Goal: Task Accomplishment & Management: Manage account settings

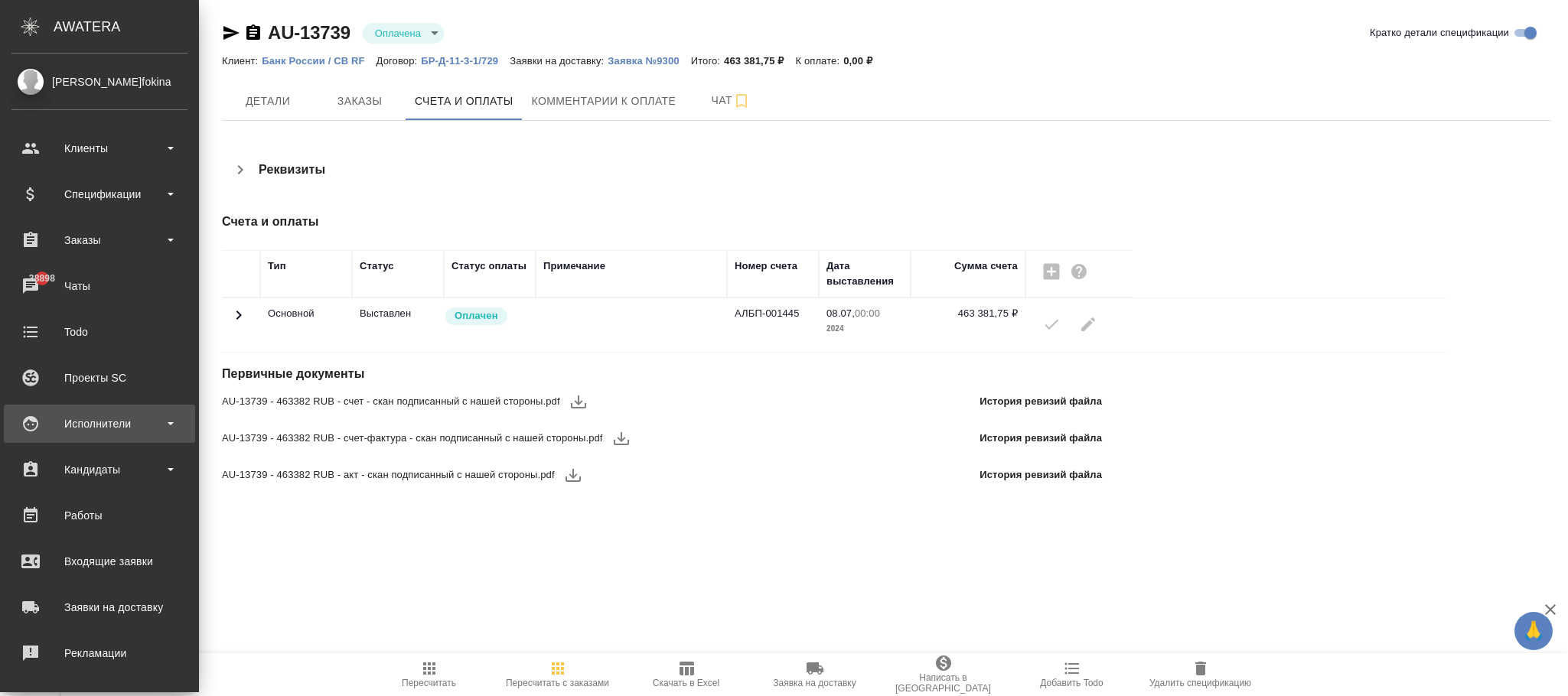
click at [105, 425] on div "Исполнители" at bounding box center [99, 424] width 176 height 23
click at [127, 429] on div "Исполнители" at bounding box center [99, 424] width 176 height 23
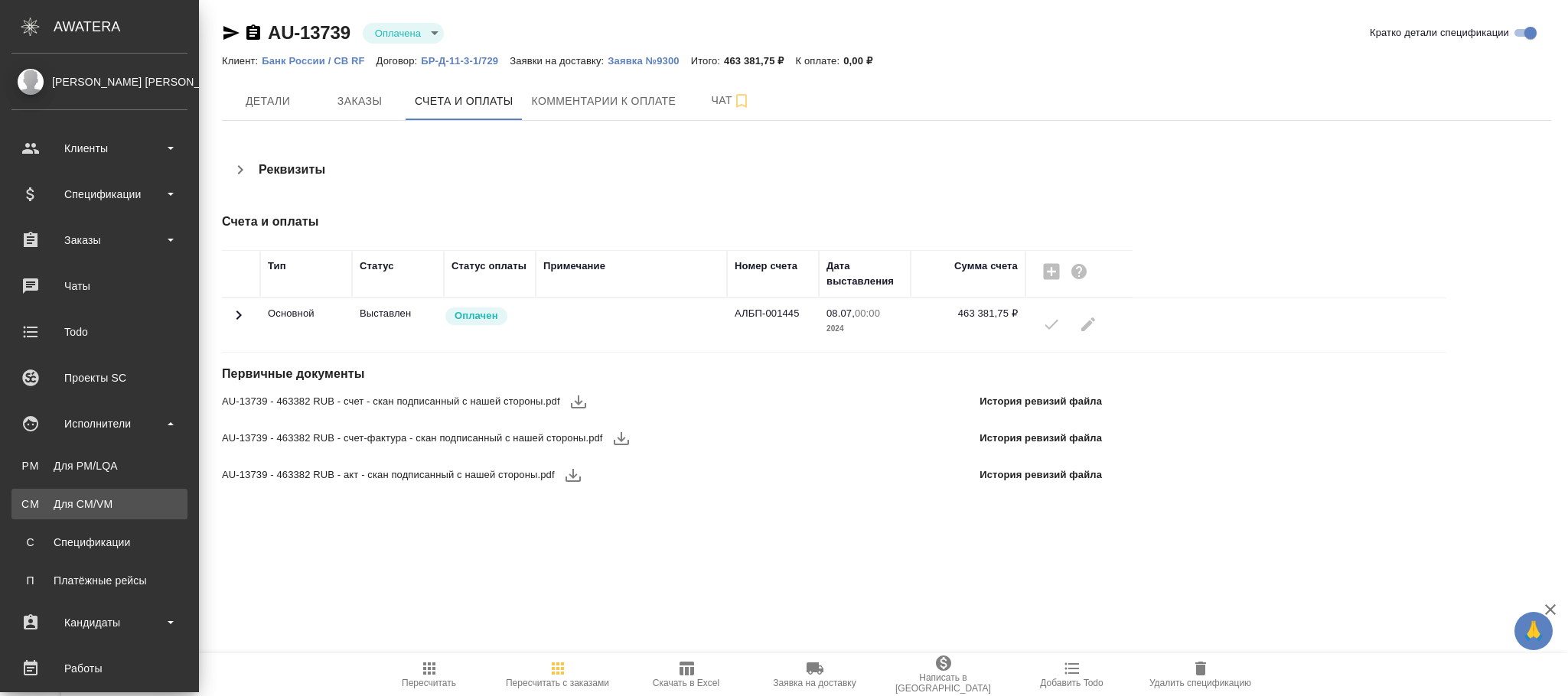
click at [122, 496] on div "Для CM/VM" at bounding box center [100, 504] width 161 height 15
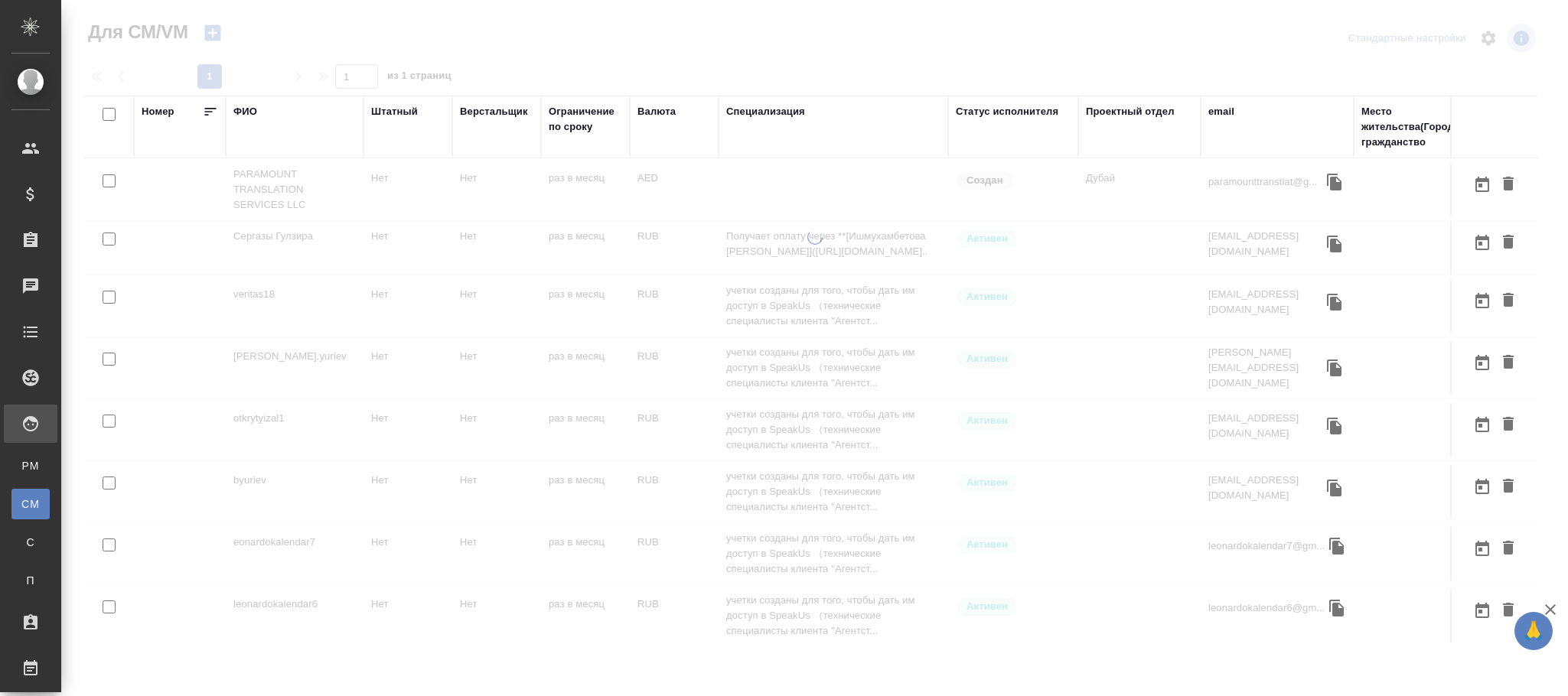
click at [251, 113] on div "ФИО" at bounding box center [245, 112] width 23 height 15
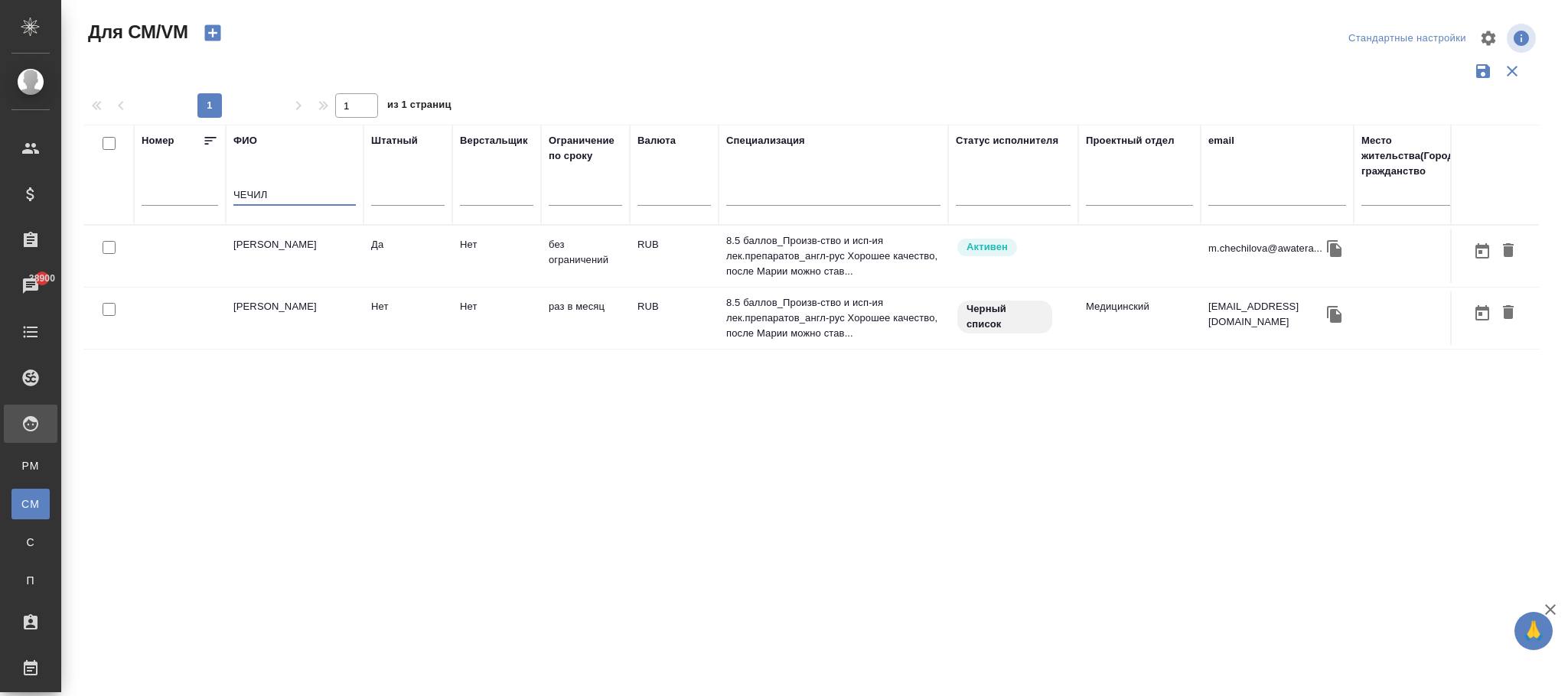
type input "ЧЕЧИЛ"
click at [648, 262] on td "RUB" at bounding box center [674, 256] width 89 height 53
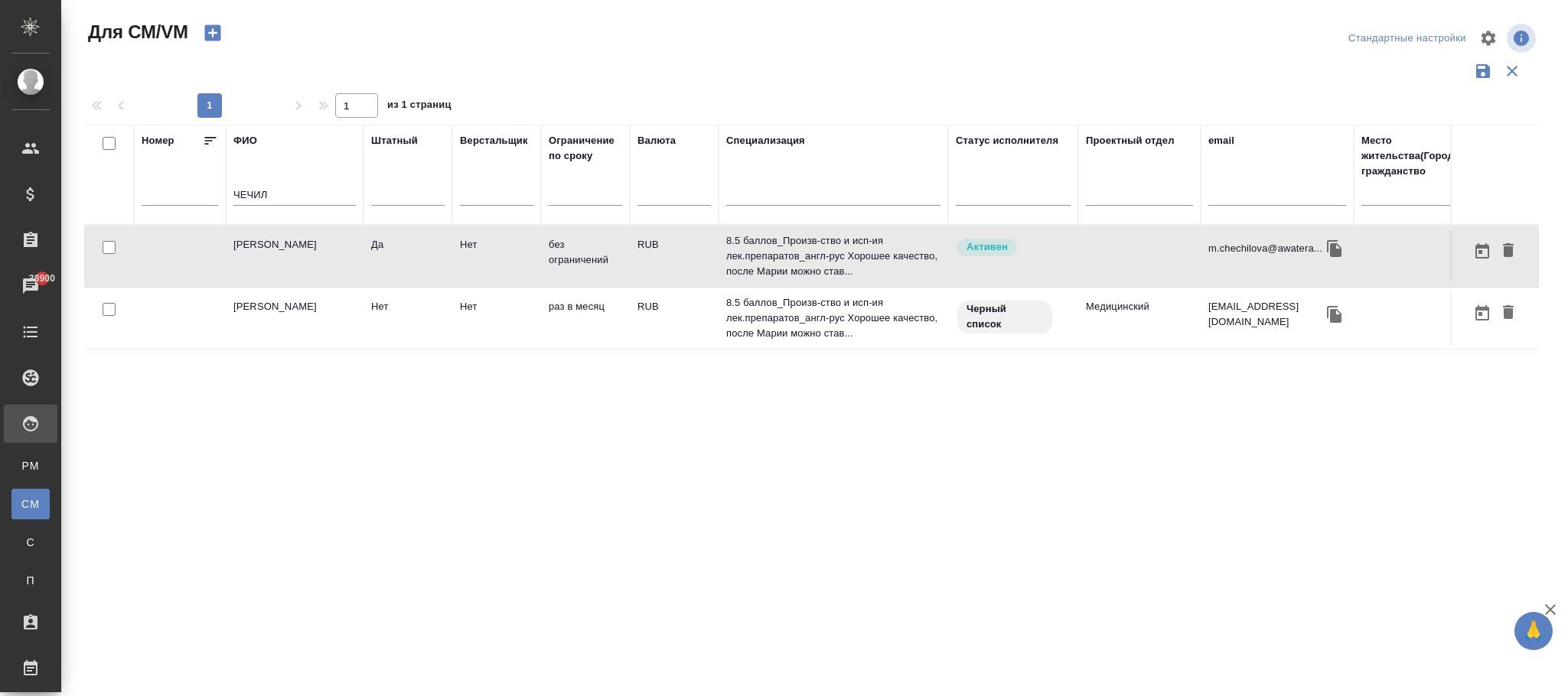
click at [648, 262] on td "RUB" at bounding box center [674, 256] width 89 height 53
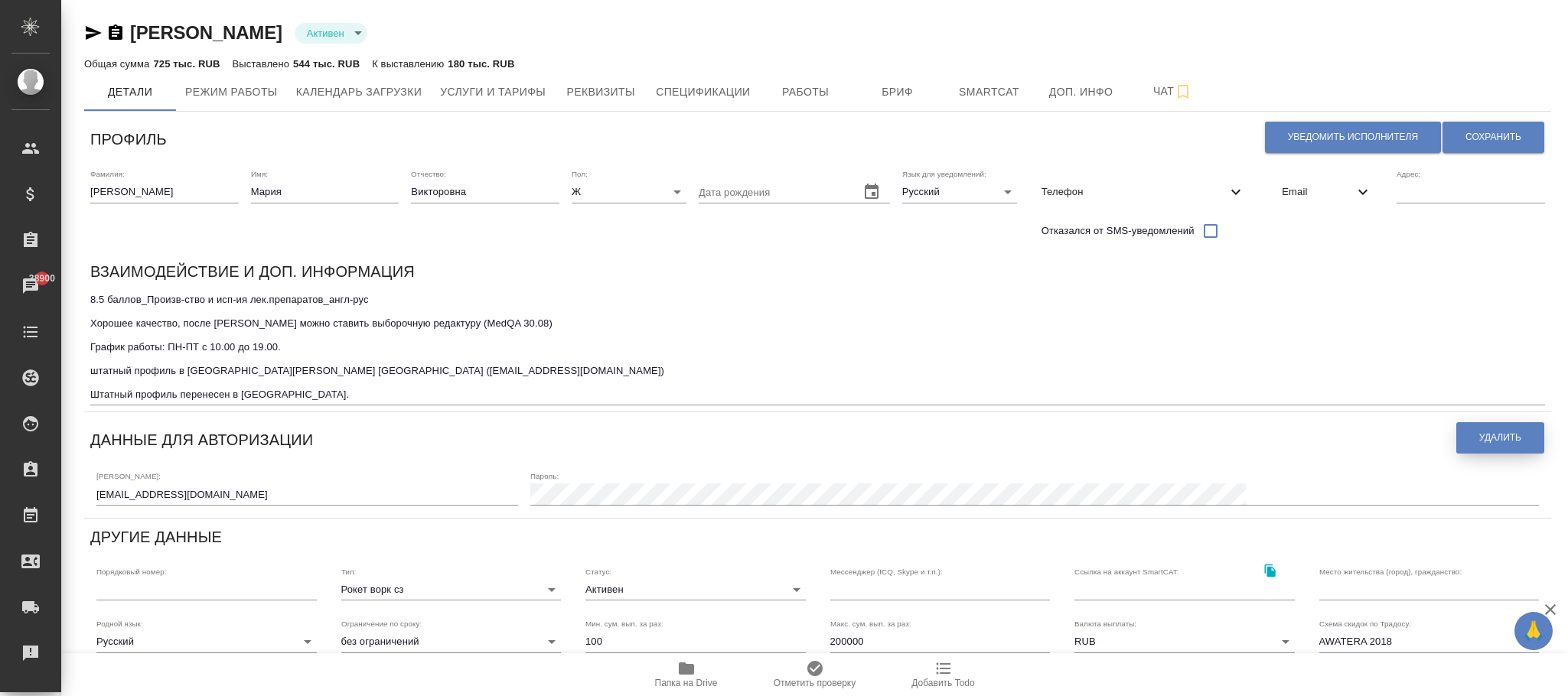
click at [1498, 435] on span "Удалить" at bounding box center [1500, 438] width 42 height 13
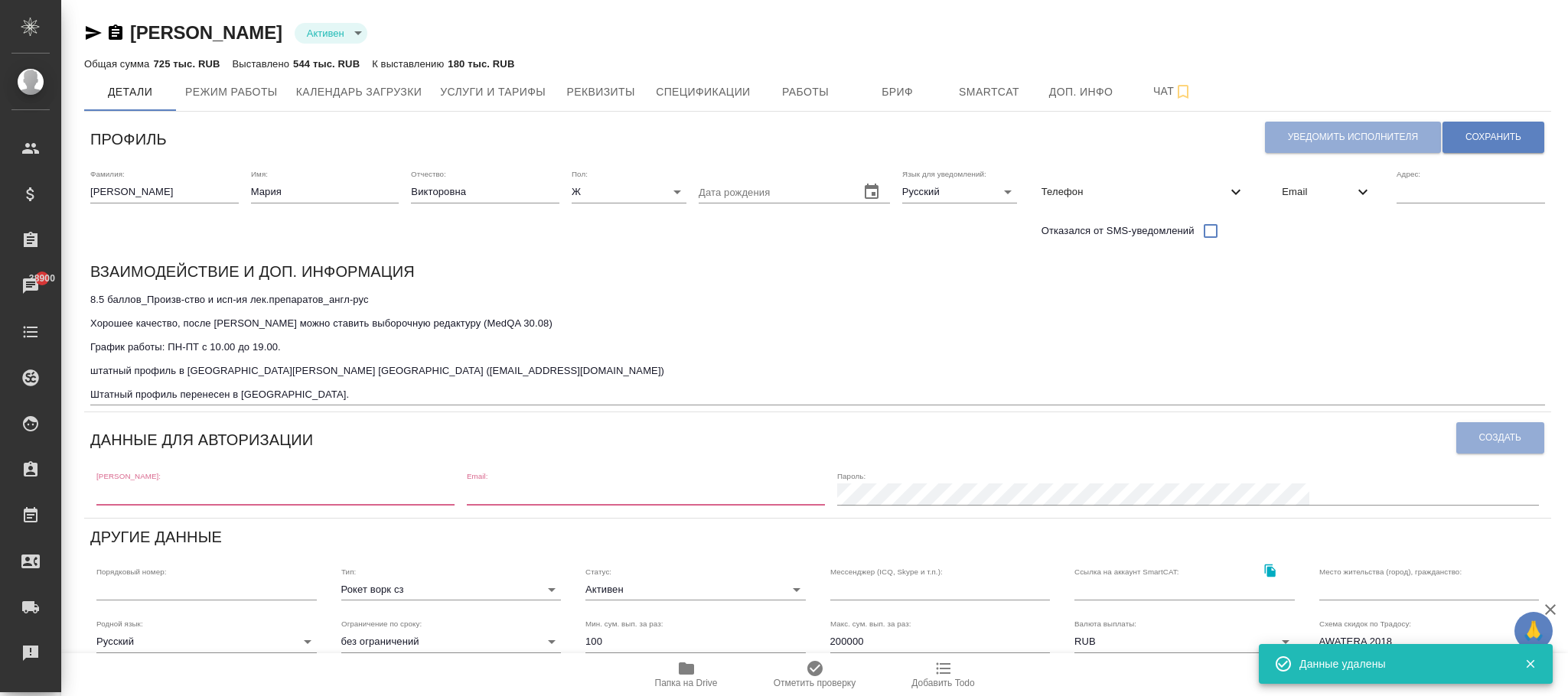
click at [234, 492] on input "text" at bounding box center [275, 494] width 358 height 21
paste input "m.chechilova1@awatera.com"
type input "m.chechilova1@awatera.com"
click at [682, 492] on input "email" at bounding box center [646, 494] width 358 height 21
paste input "m.chechilova1@awatera.com"
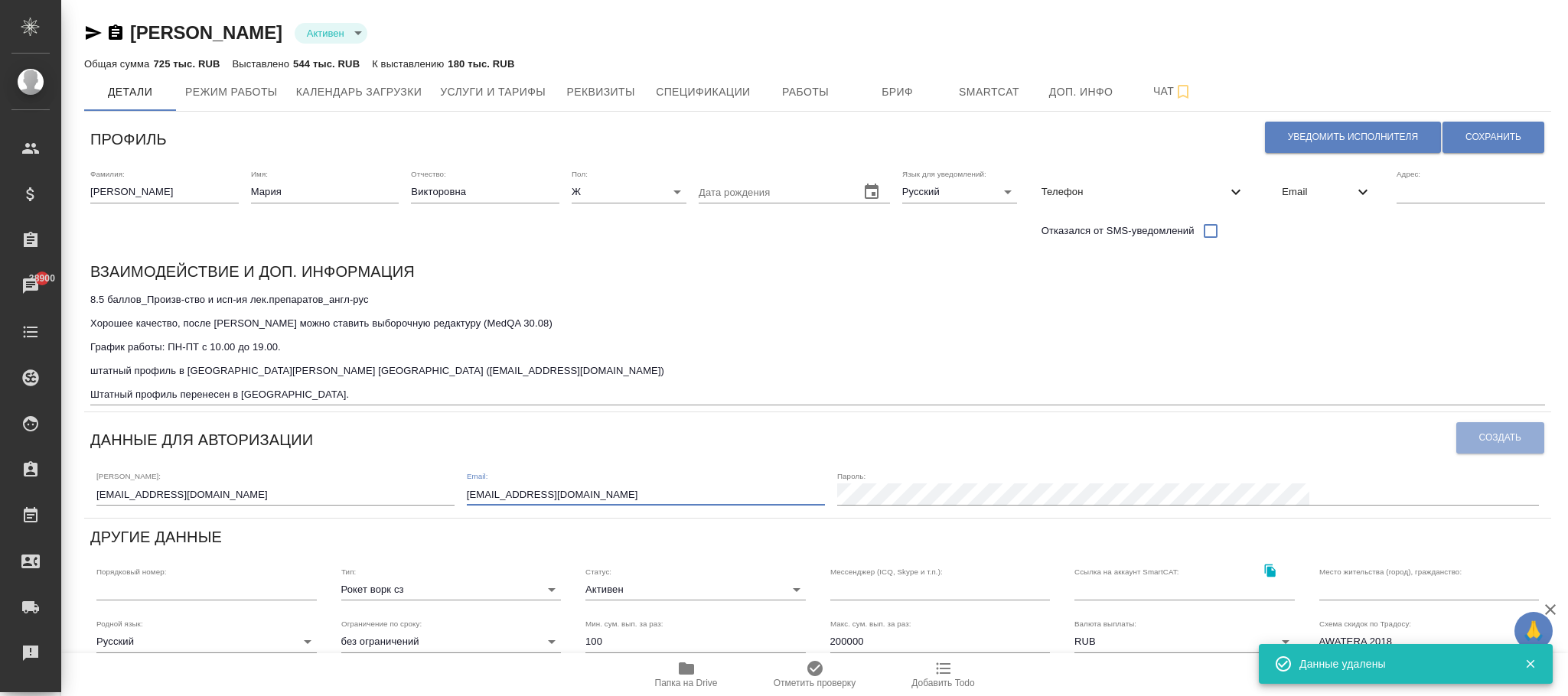
type input "m.chechilova1@awatera.com"
drag, startPoint x: 1521, startPoint y: 445, endPoint x: 1493, endPoint y: 435, distance: 29.7
click at [1520, 444] on button "Создать" at bounding box center [1501, 438] width 88 height 32
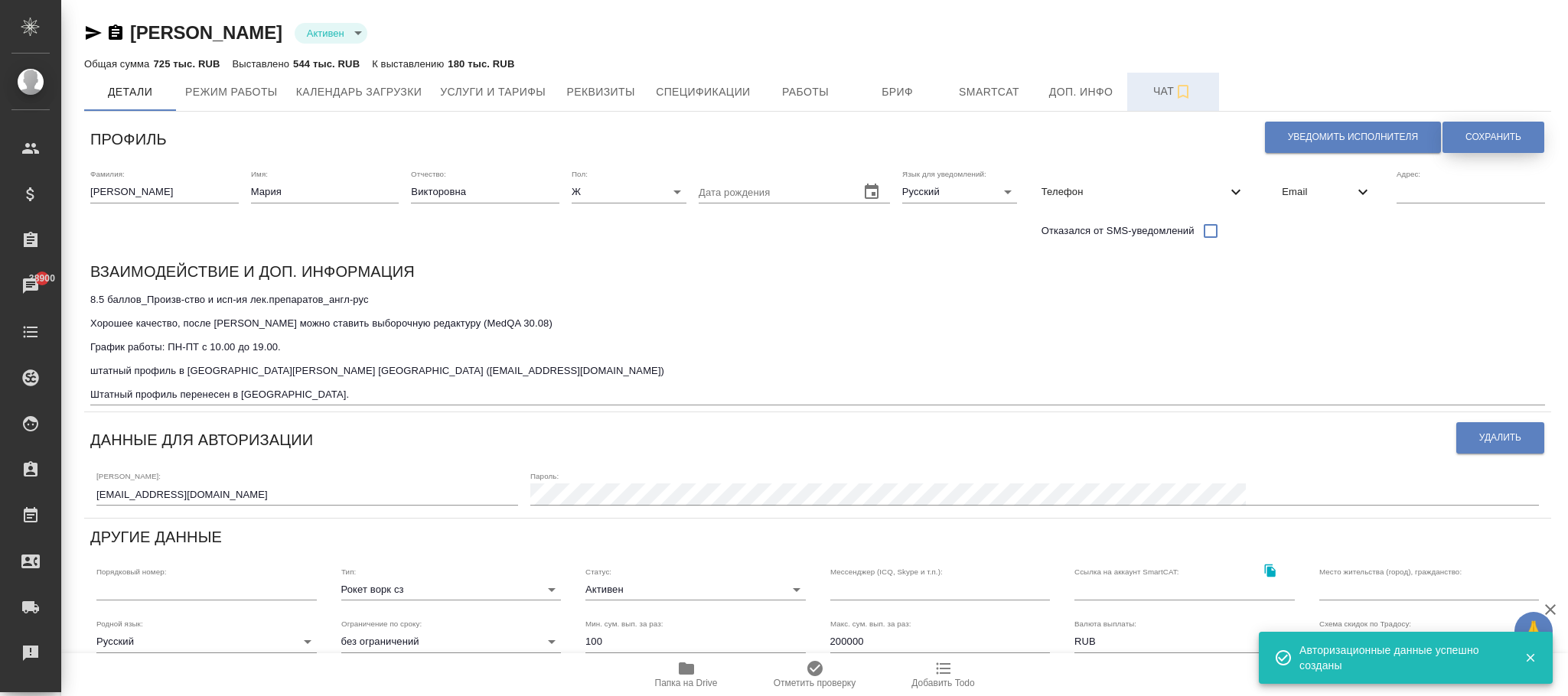
drag, startPoint x: 1530, startPoint y: 135, endPoint x: 1185, endPoint y: 108, distance: 346.1
click at [1528, 135] on button "Сохранить" at bounding box center [1493, 137] width 102 height 32
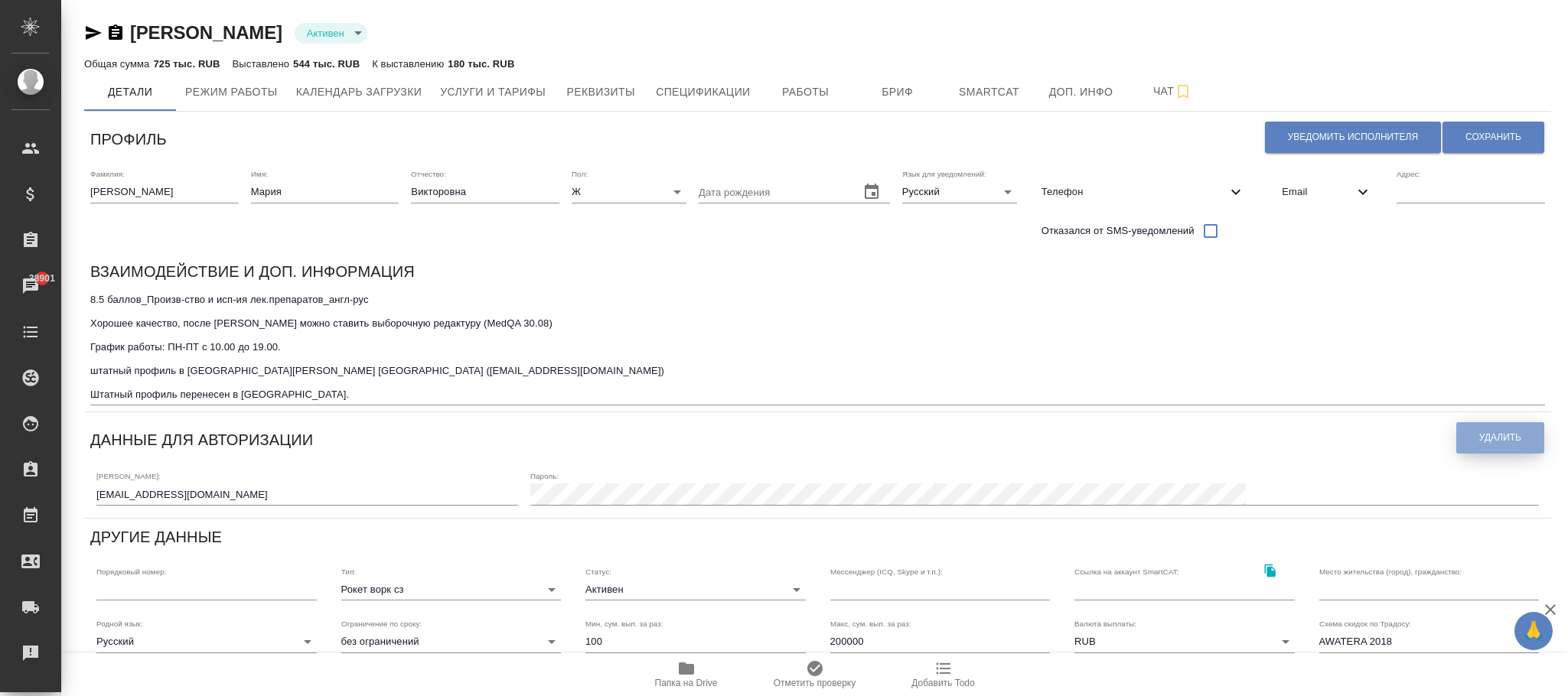
click at [1500, 440] on span "Удалить" at bounding box center [1500, 438] width 42 height 13
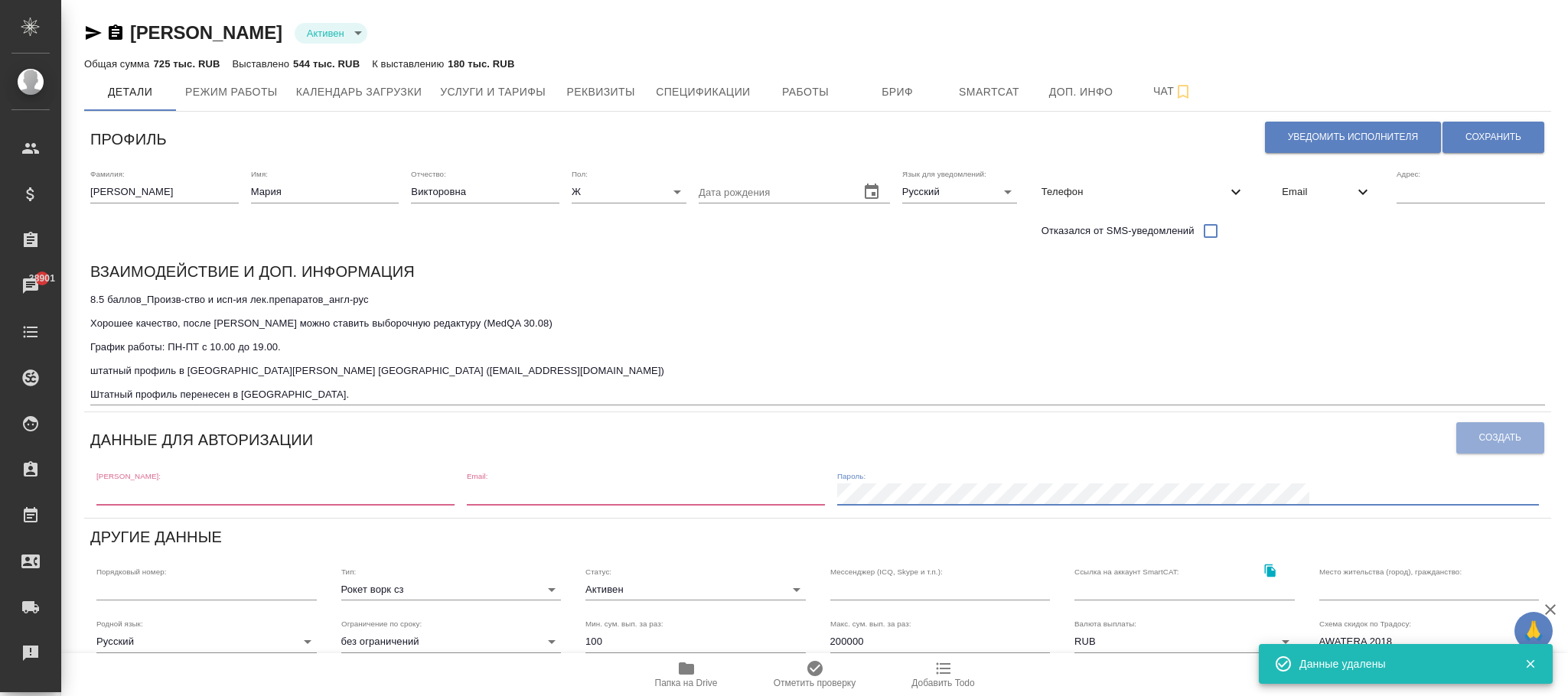
click at [244, 503] on input "text" at bounding box center [275, 494] width 358 height 21
paste input "m.chechilova1@awatera.com"
type input "m.chechilova1@awatera.com"
click at [581, 489] on input "email" at bounding box center [646, 494] width 358 height 21
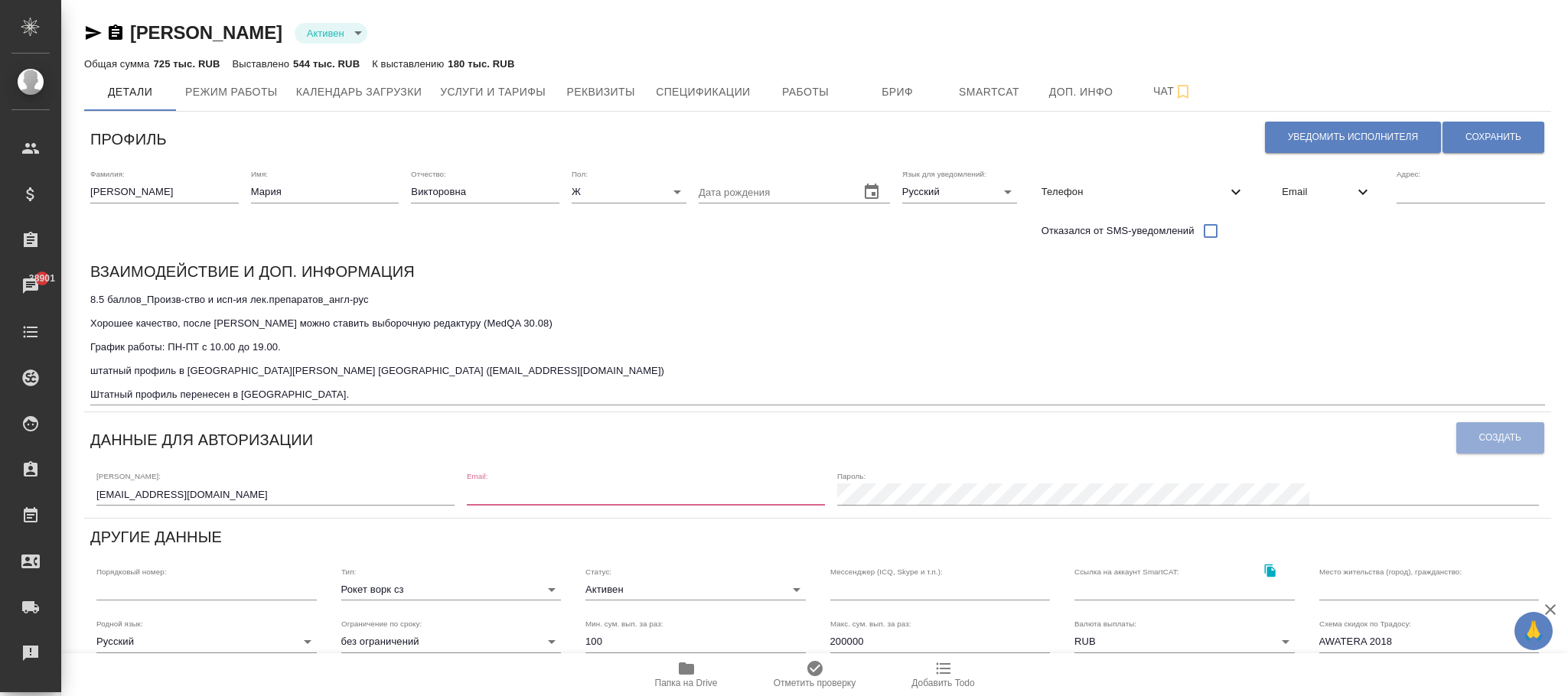
paste input "m.chechilova1@awatera.com"
type input "m.chechilova1@awatera.com"
click at [96, 494] on input "m.chechilova1@awatera.com" at bounding box center [275, 494] width 358 height 21
click at [581, 494] on input "m.chechilova1@awatera.com" at bounding box center [646, 494] width 358 height 21
click at [1507, 436] on span "Создать" at bounding box center [1500, 438] width 42 height 13
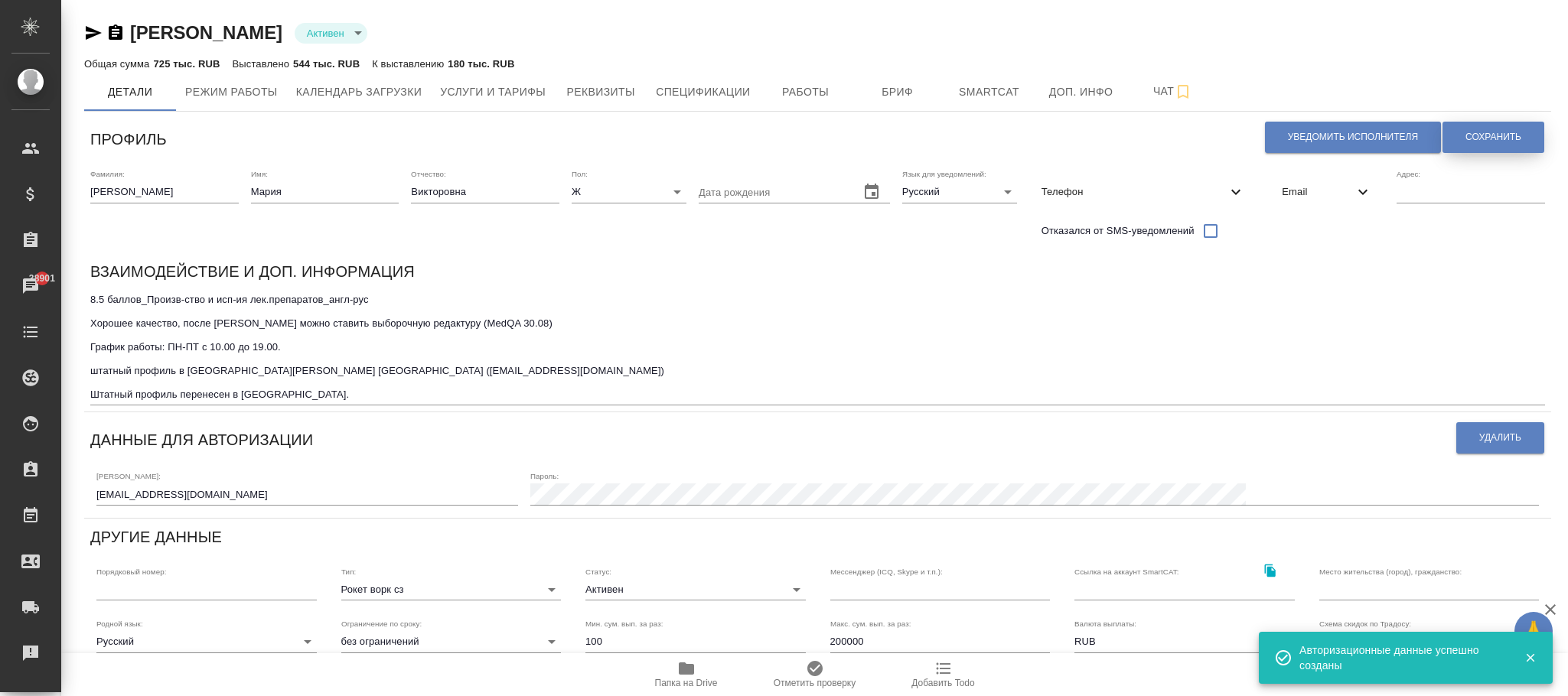
drag, startPoint x: 1519, startPoint y: 135, endPoint x: 1525, endPoint y: 130, distance: 7.8
click at [1519, 133] on span "Сохранить" at bounding box center [1494, 137] width 56 height 13
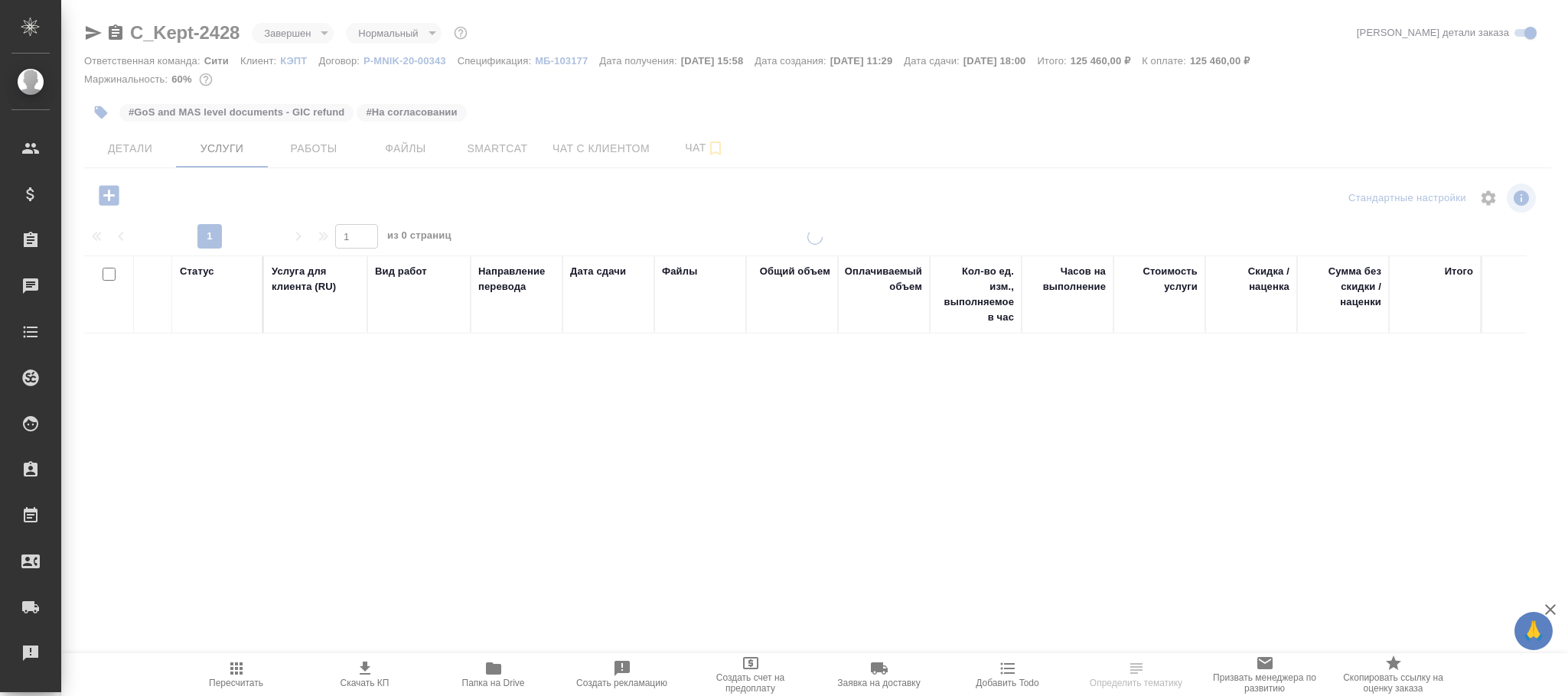
click at [287, 32] on body "🙏 .cls-1 fill:#fff; AWATERA [PERSON_NAME]fokina Клиенты Спецификации Заказы Чат…" at bounding box center [784, 348] width 1568 height 696
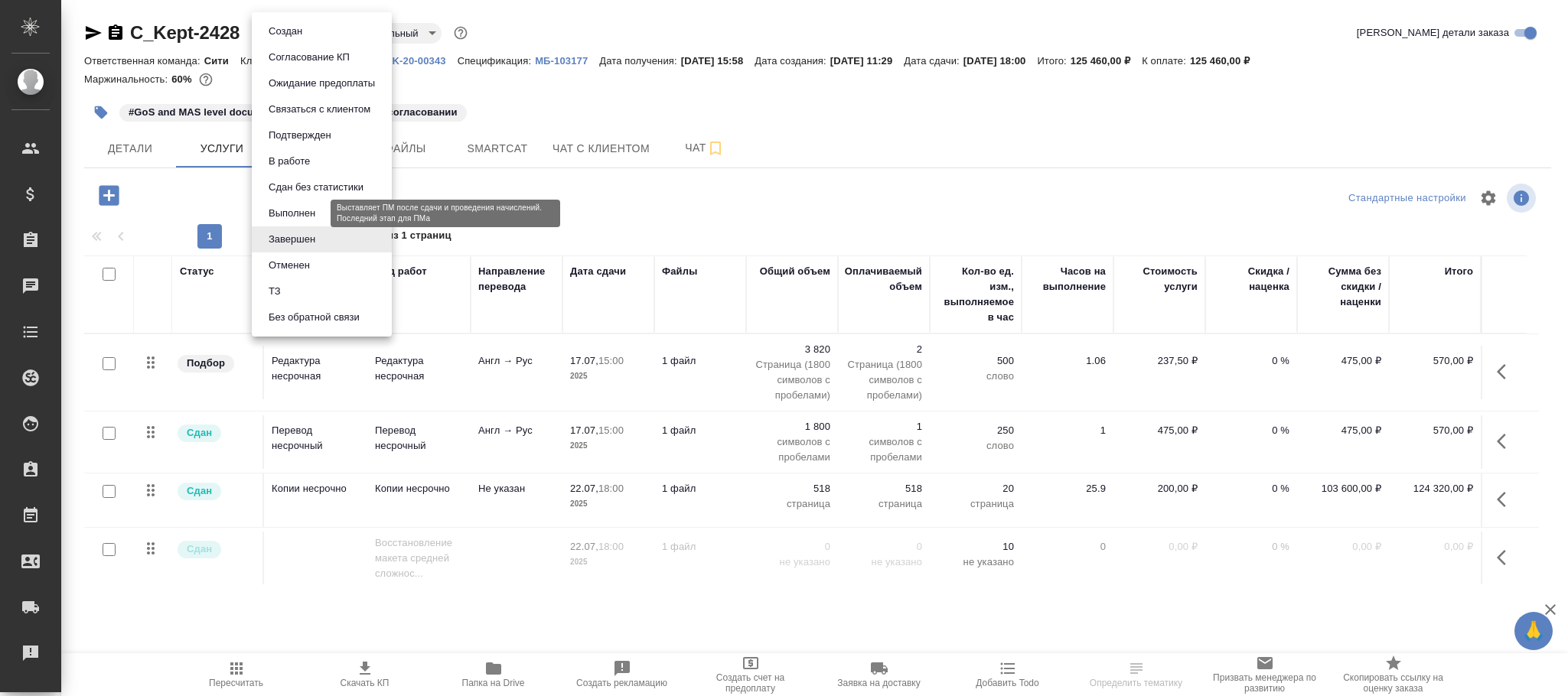
click at [304, 215] on button "Выполнен" at bounding box center [292, 214] width 56 height 17
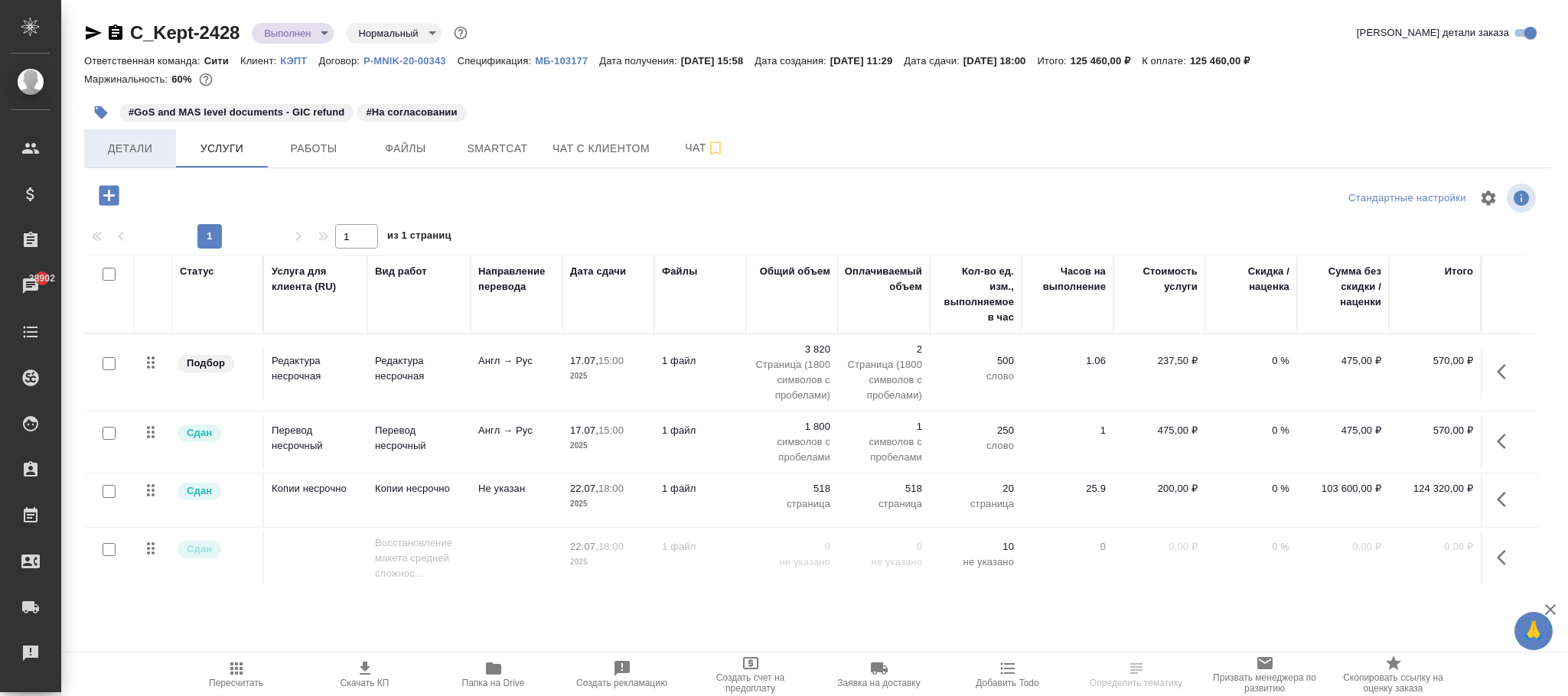
click at [111, 152] on span "Детали" at bounding box center [130, 148] width 74 height 20
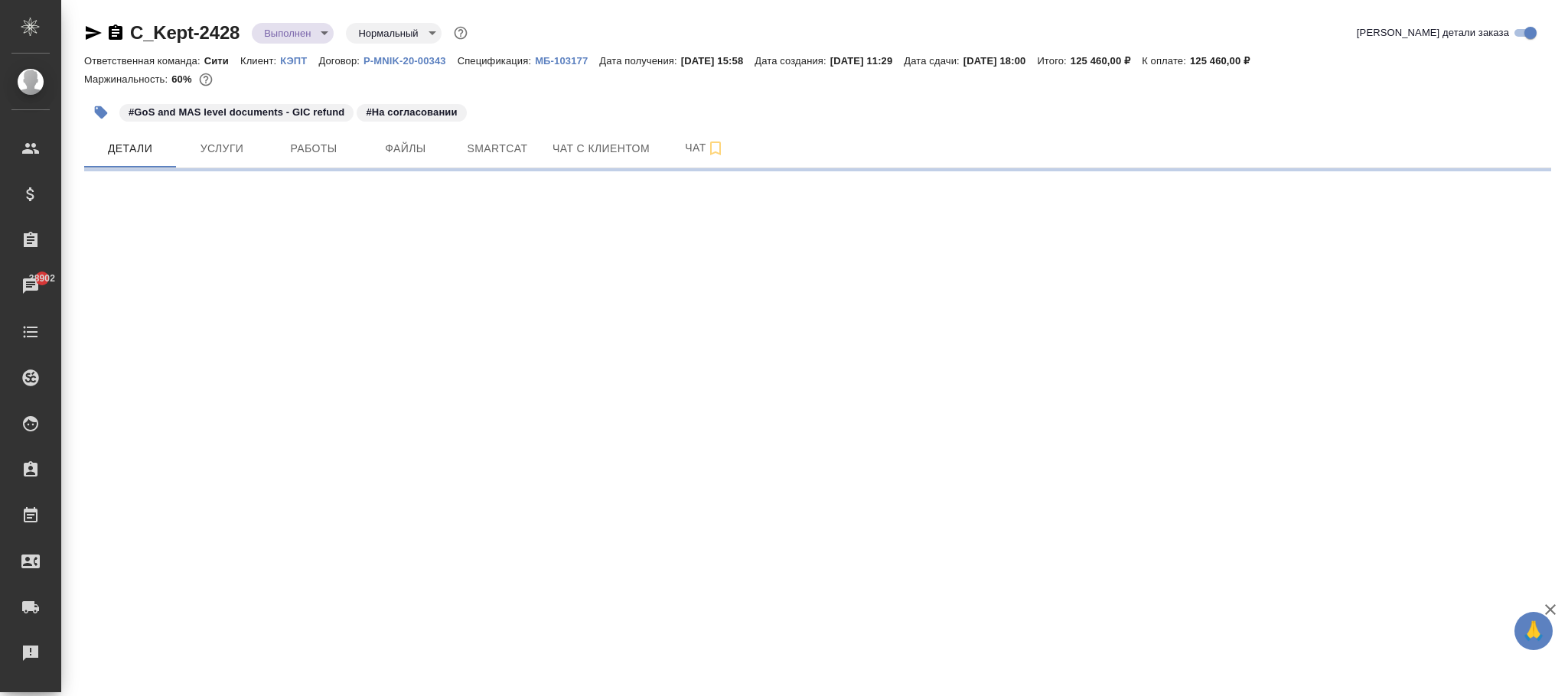
select select "RU"
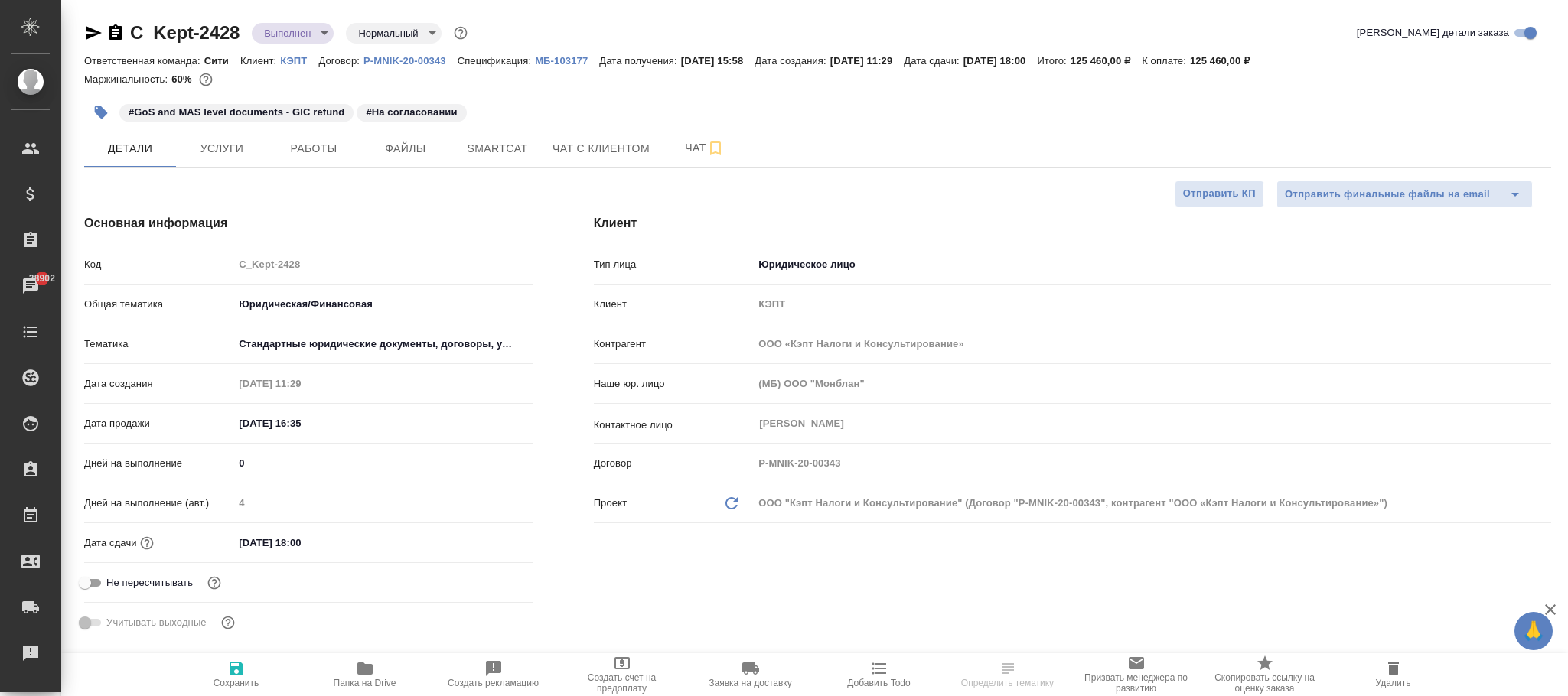
type textarea "x"
type input "[PERSON_NAME]"
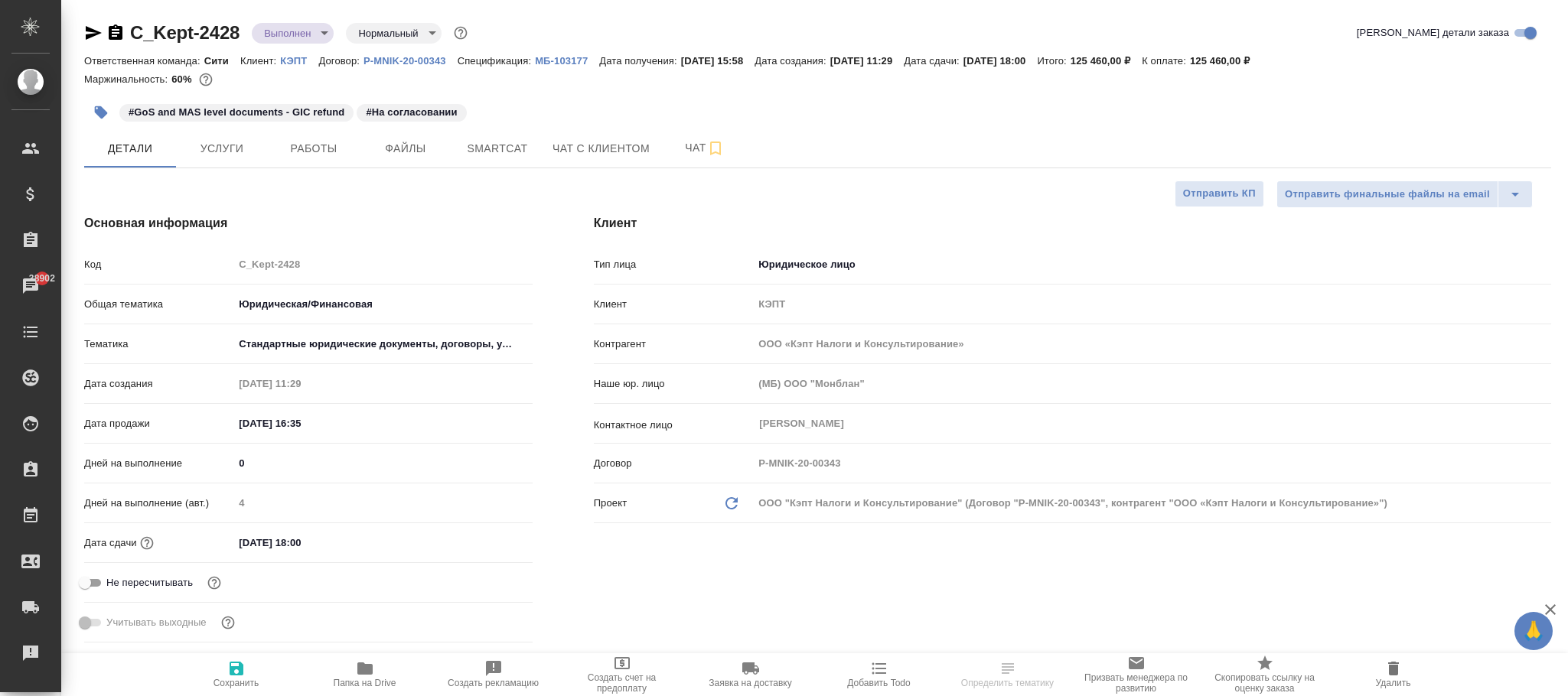
click at [230, 677] on span "Сохранить" at bounding box center [236, 674] width 110 height 29
type textarea "x"
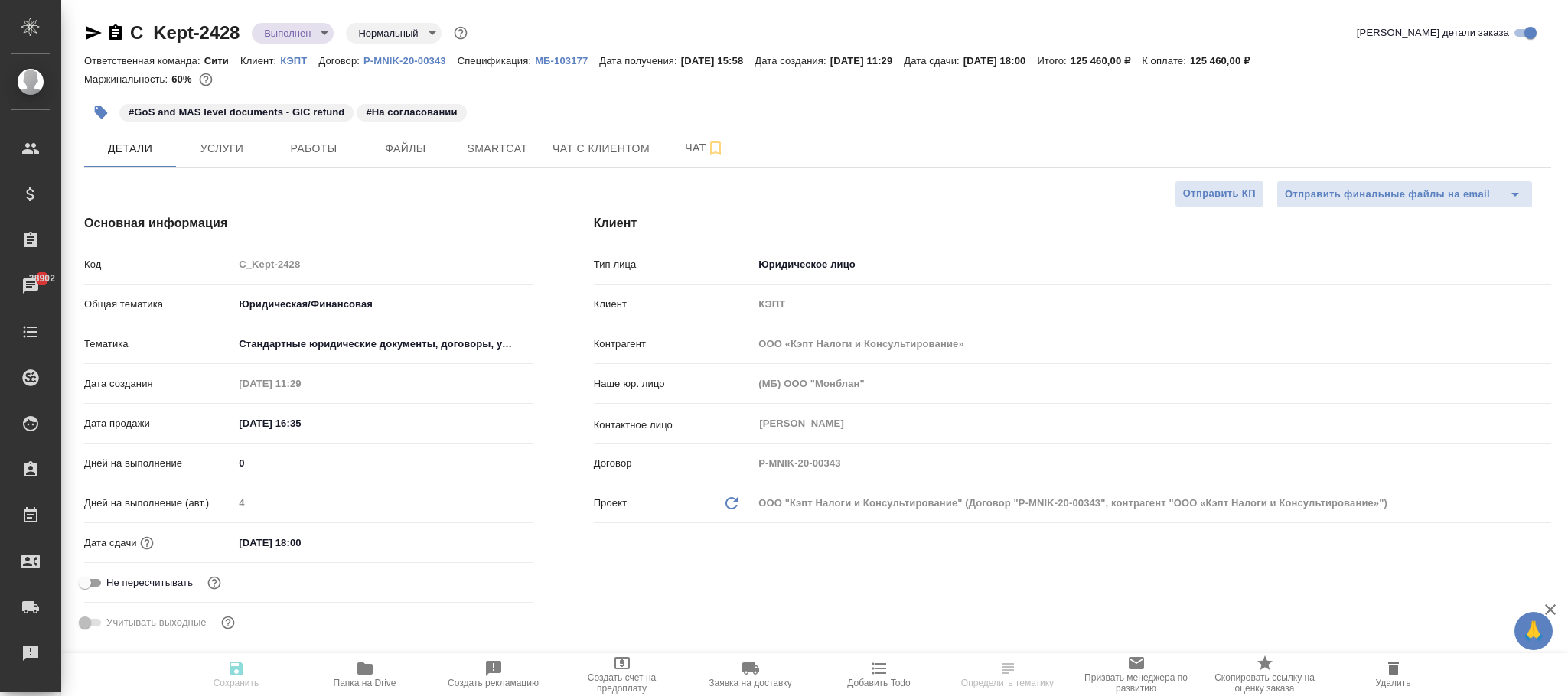
type textarea "x"
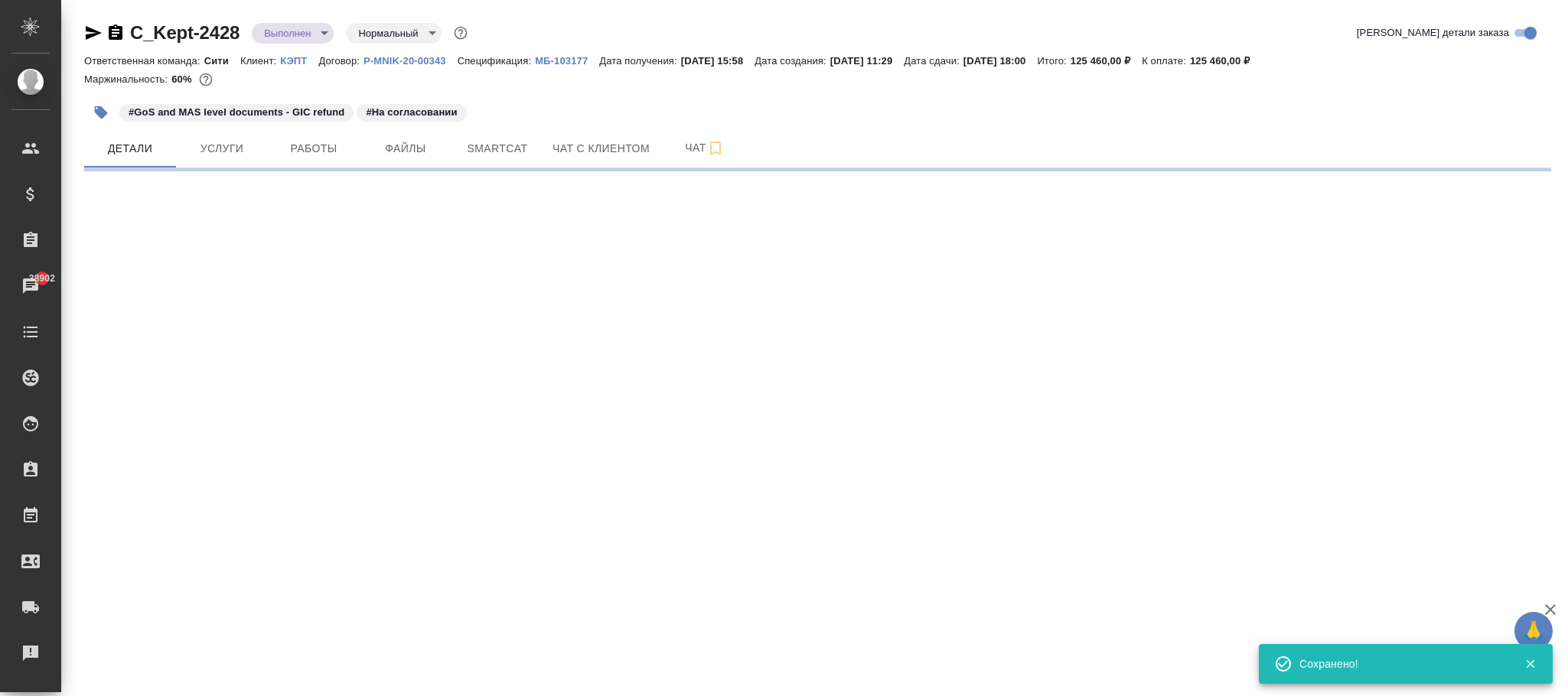
select select "RU"
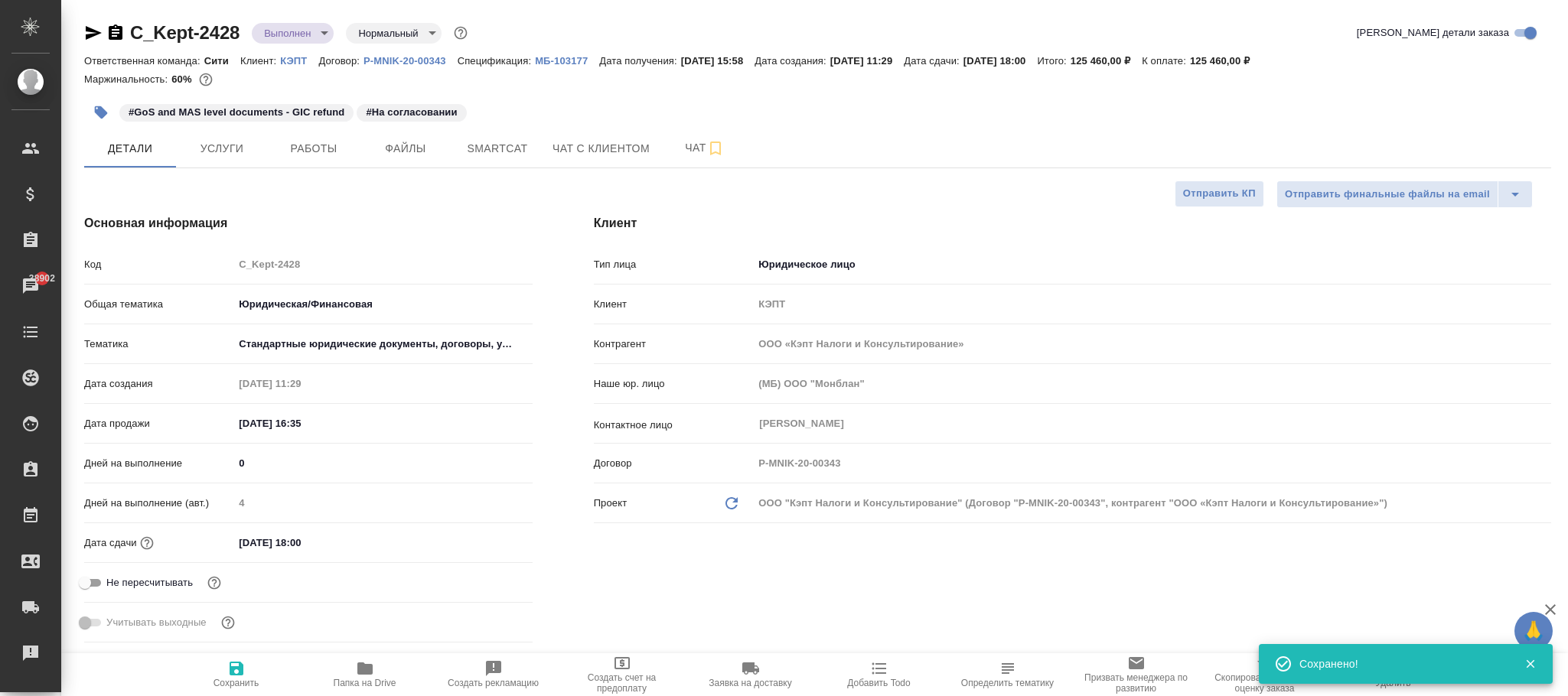
type textarea "x"
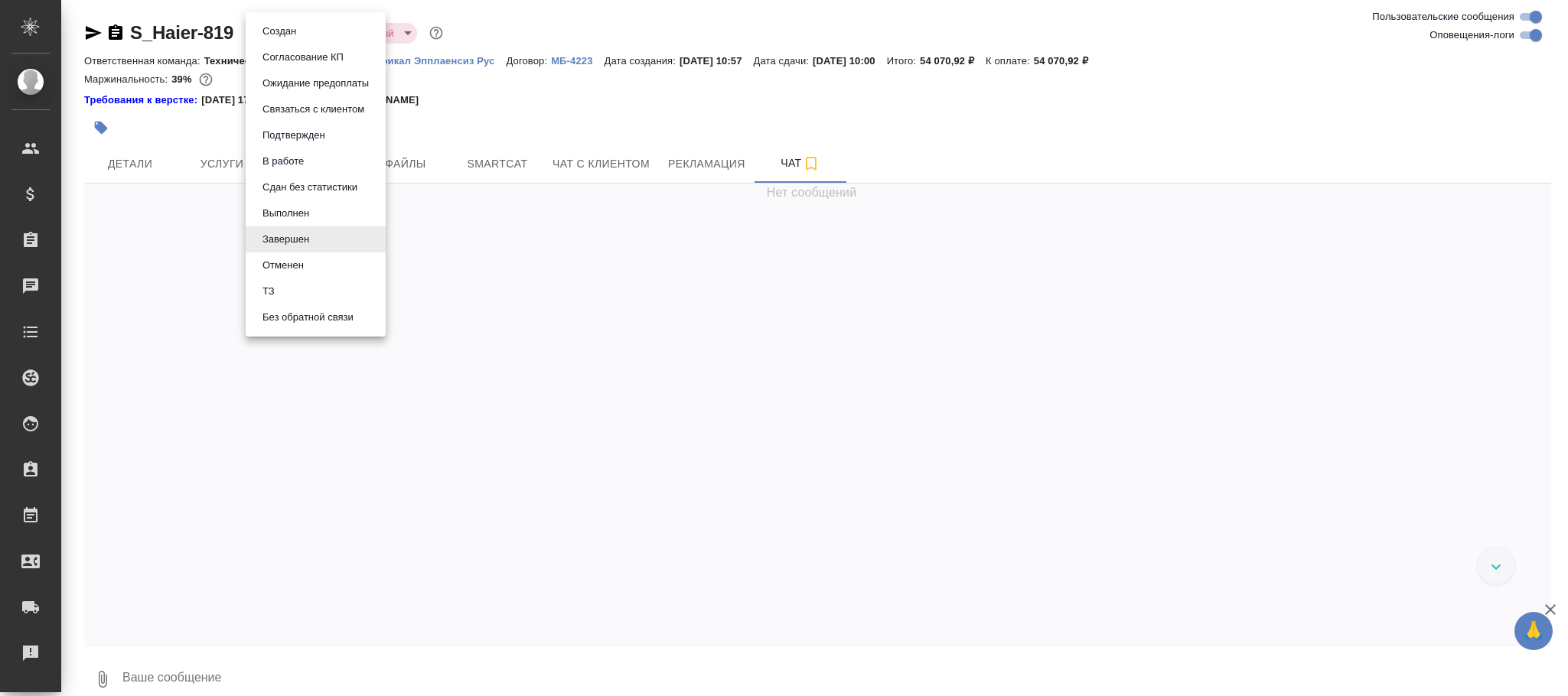
click at [296, 32] on body "🙏 .cls-1 fill:#fff; AWATERA [PERSON_NAME][PERSON_NAME] Спецификации Заказы Чаты…" at bounding box center [784, 348] width 1568 height 696
click at [283, 205] on button "Выполнен" at bounding box center [286, 214] width 56 height 17
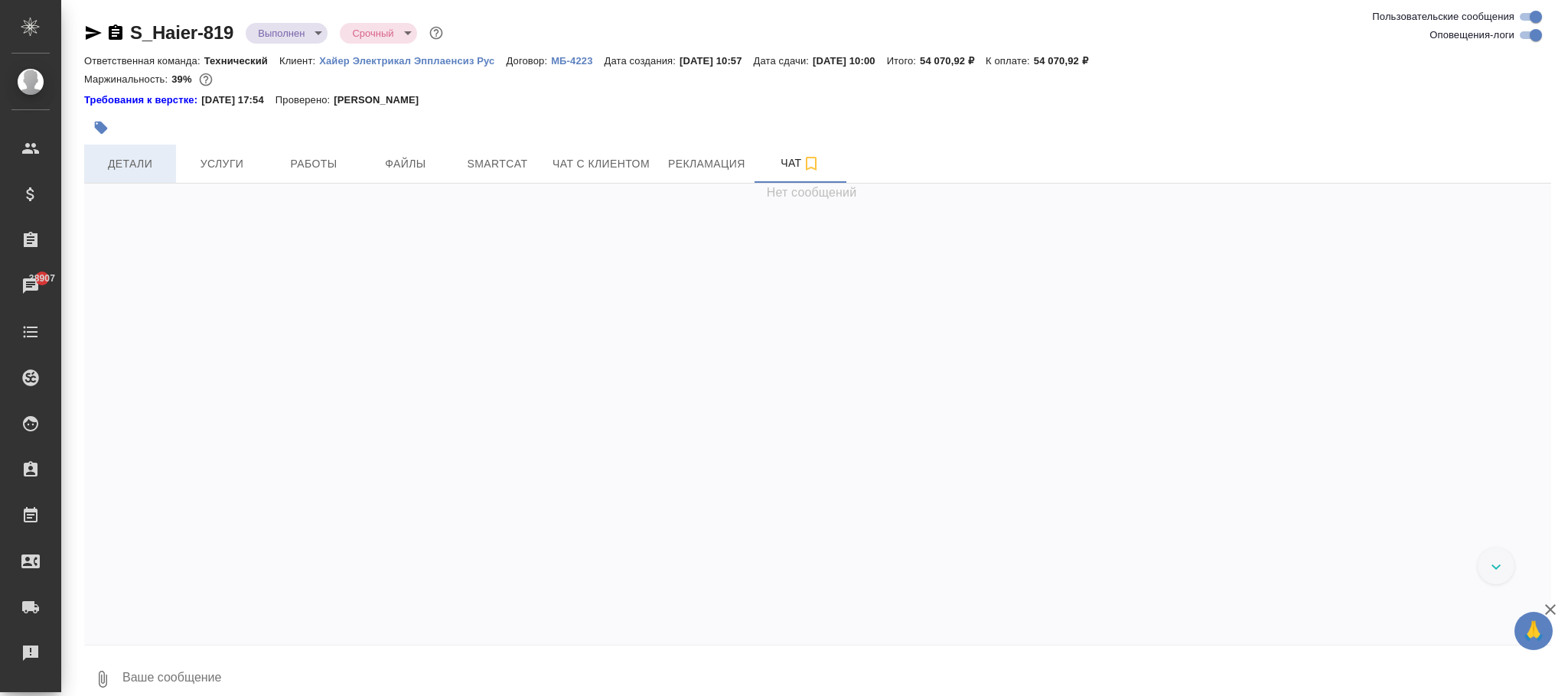
click at [122, 170] on span "Детали" at bounding box center [130, 164] width 74 height 20
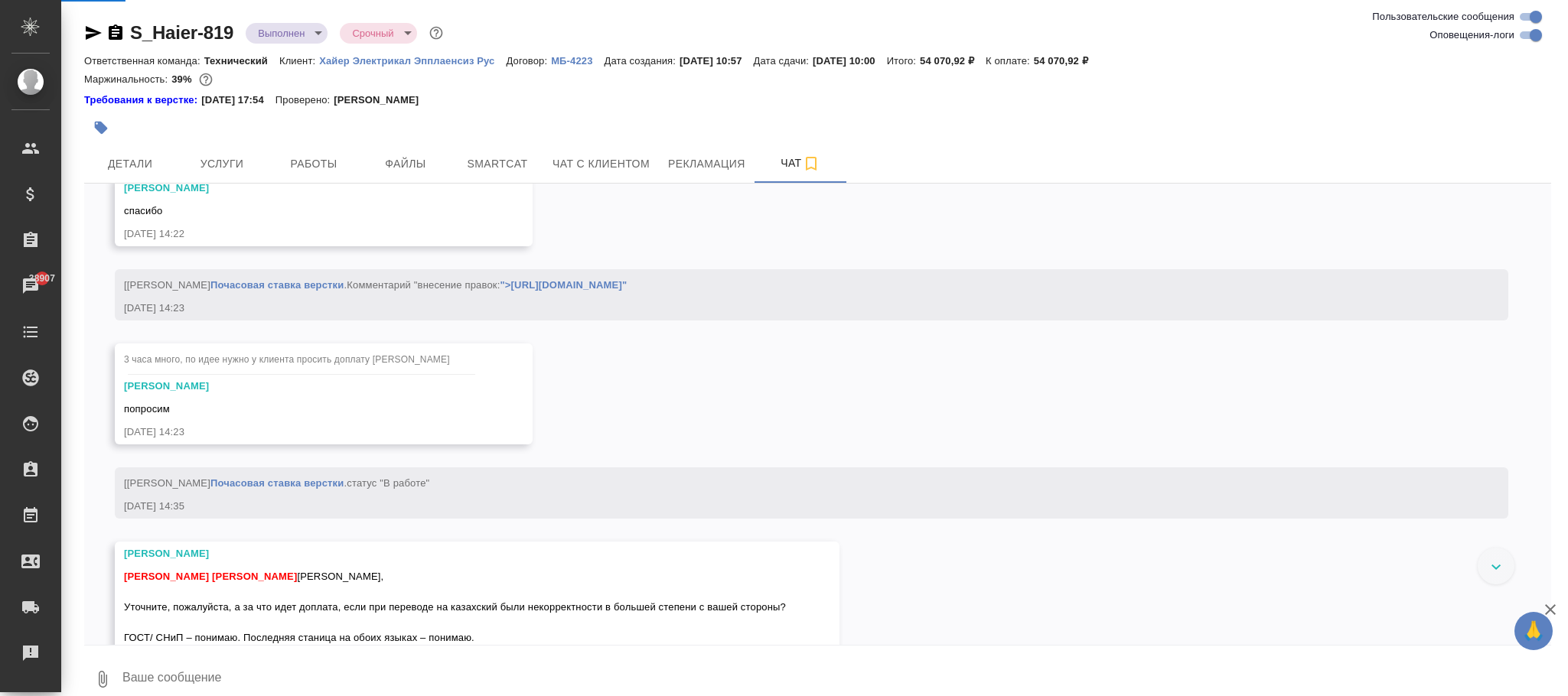
scroll to position [21614, 0]
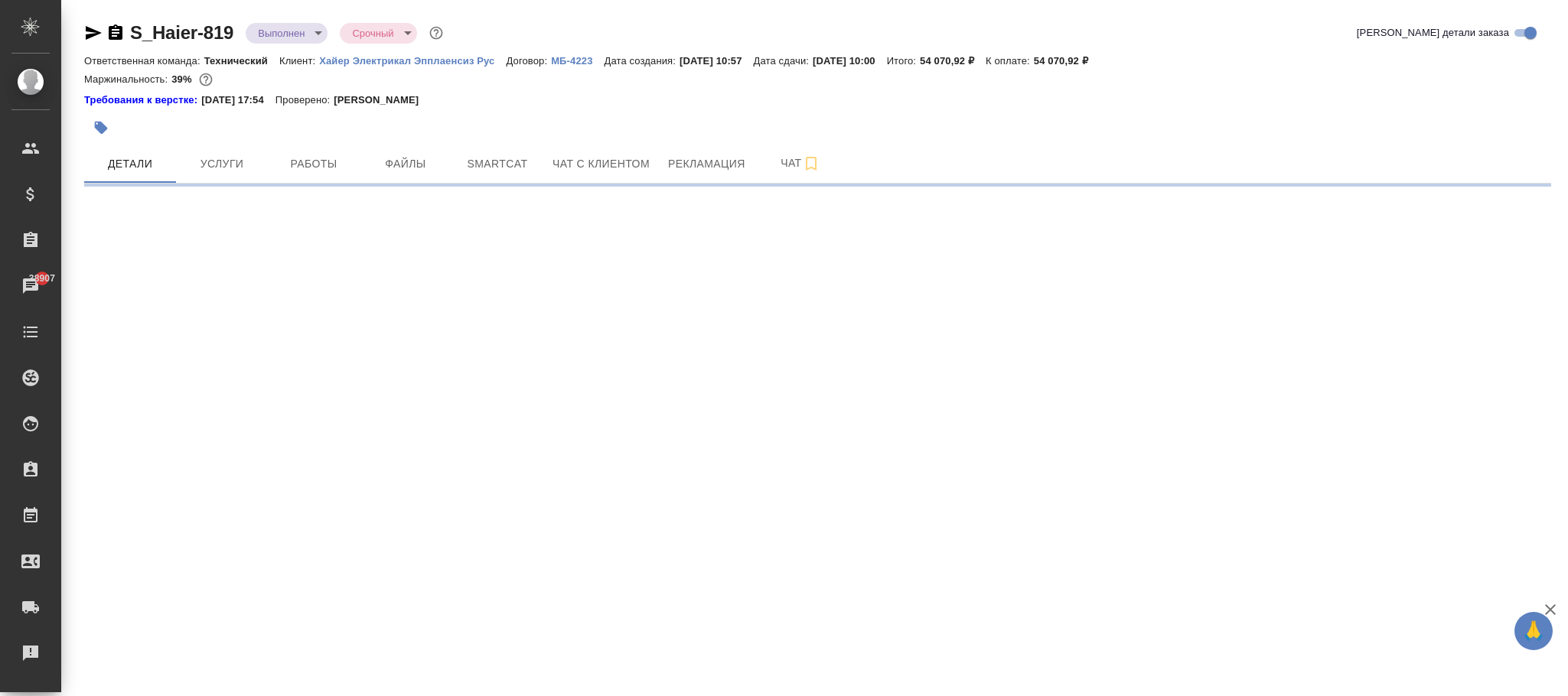
select select "RU"
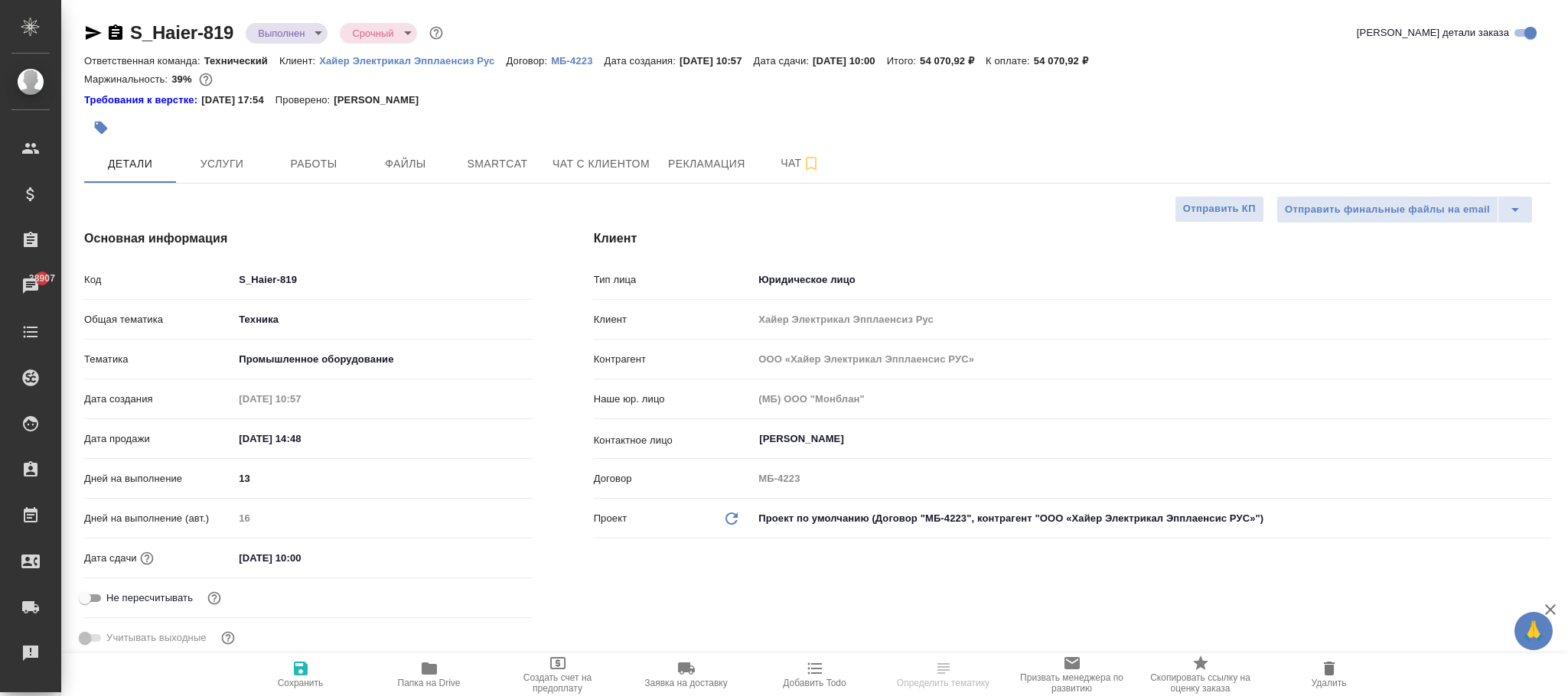
type textarea "x"
drag, startPoint x: 313, startPoint y: 669, endPoint x: 301, endPoint y: 49, distance: 620.1
click at [313, 666] on span "Сохранить" at bounding box center [301, 674] width 110 height 29
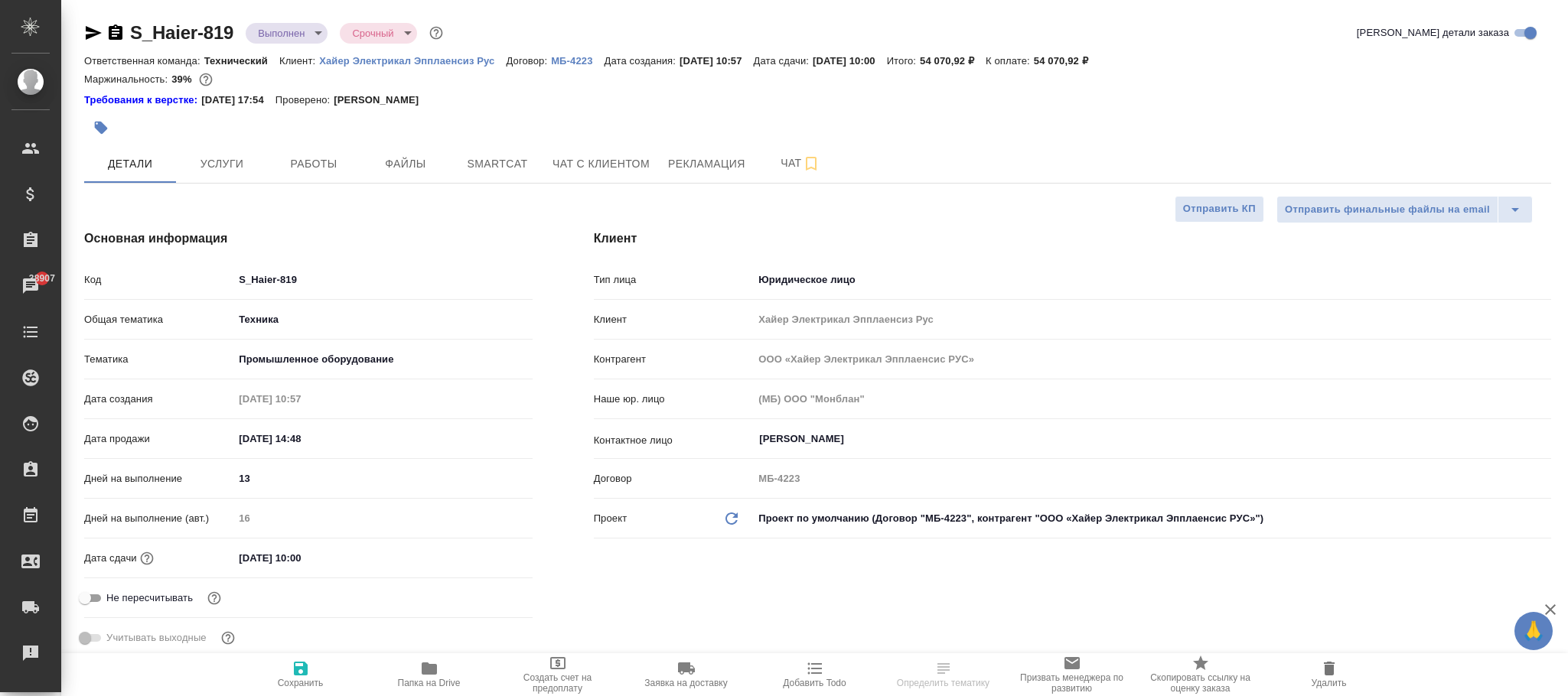
type textarea "x"
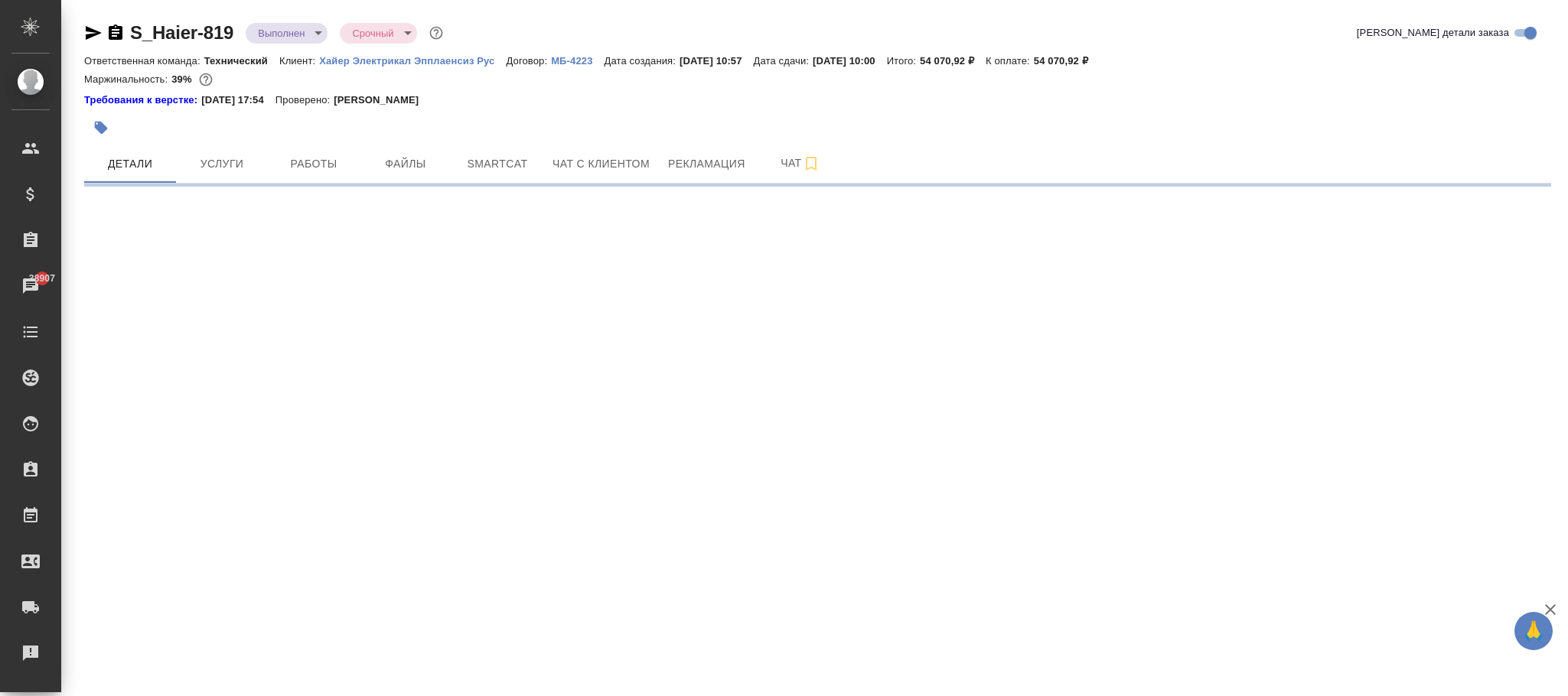
select select "RU"
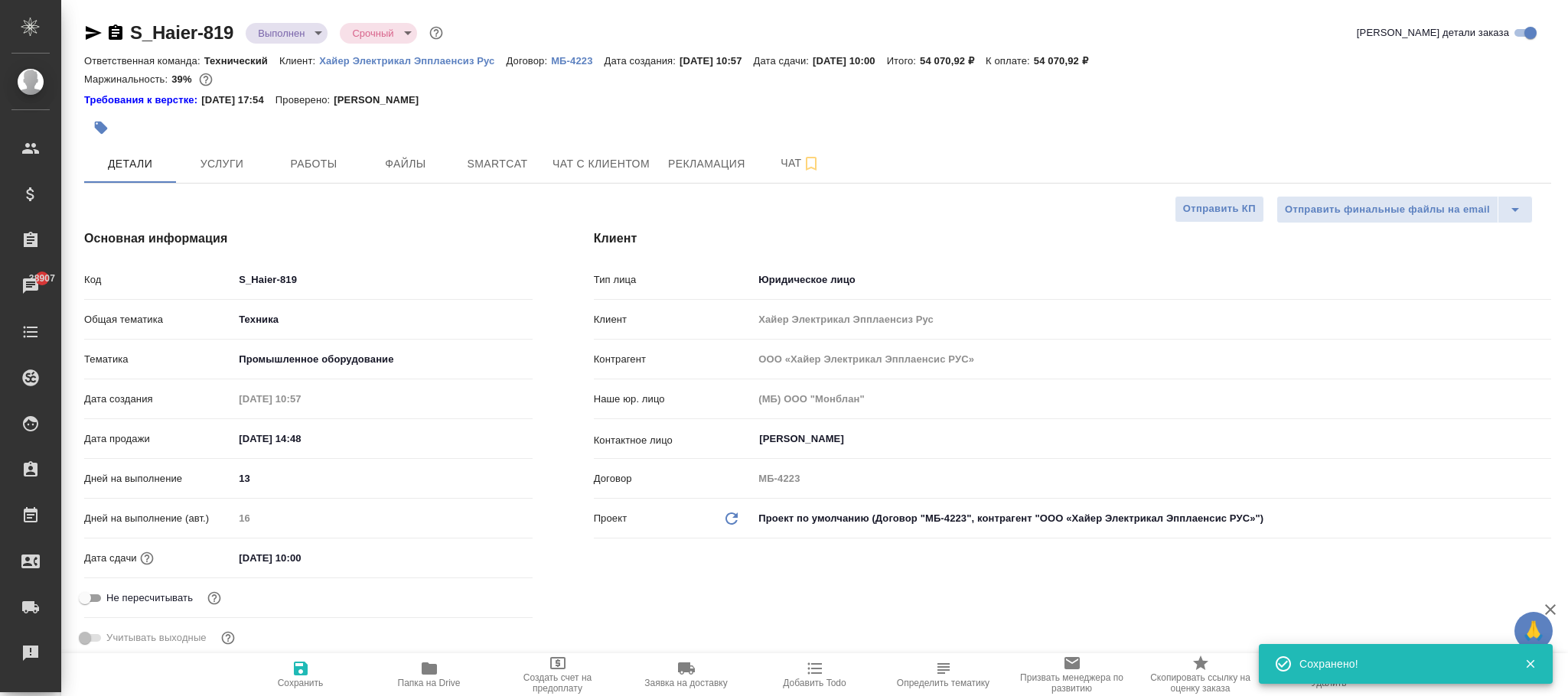
type textarea "x"
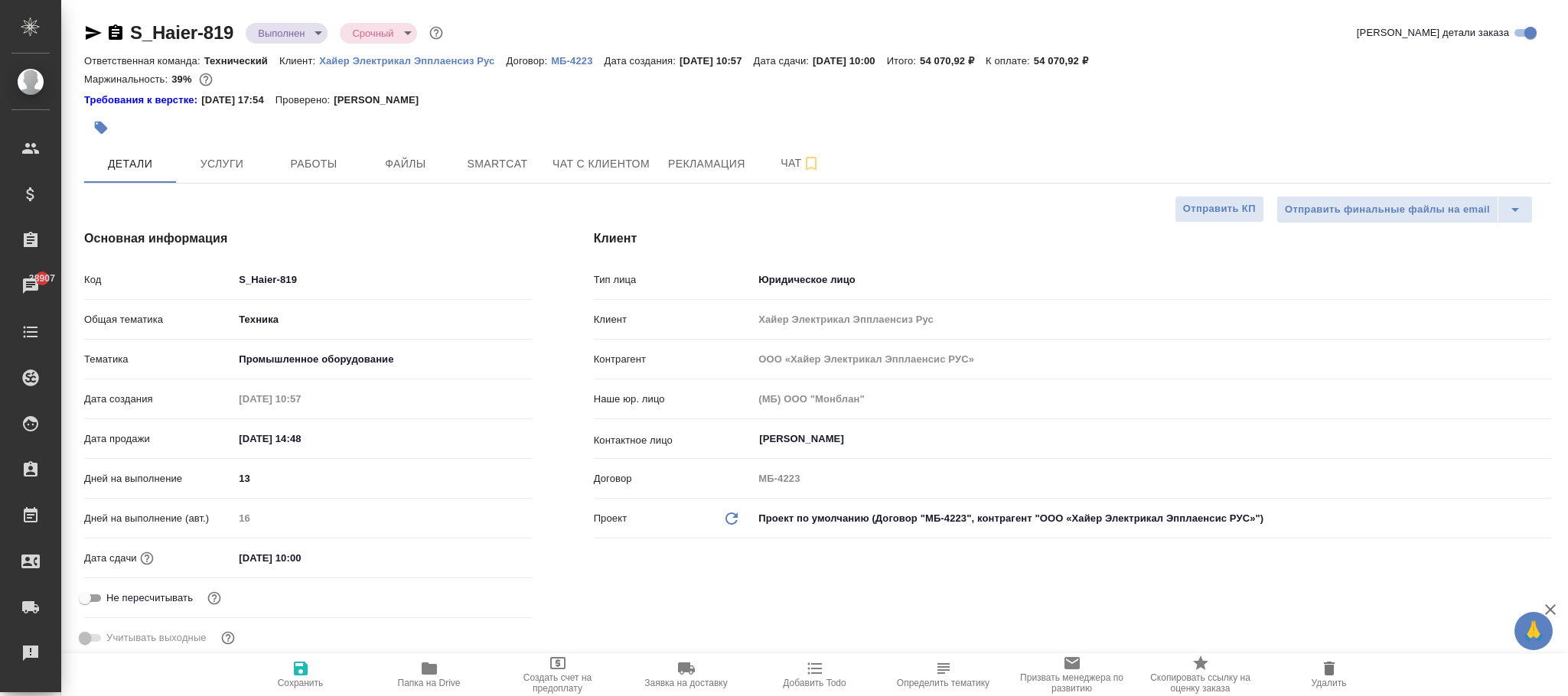
type textarea "x"
click at [294, 661] on icon "button" at bounding box center [301, 669] width 19 height 19
type textarea "x"
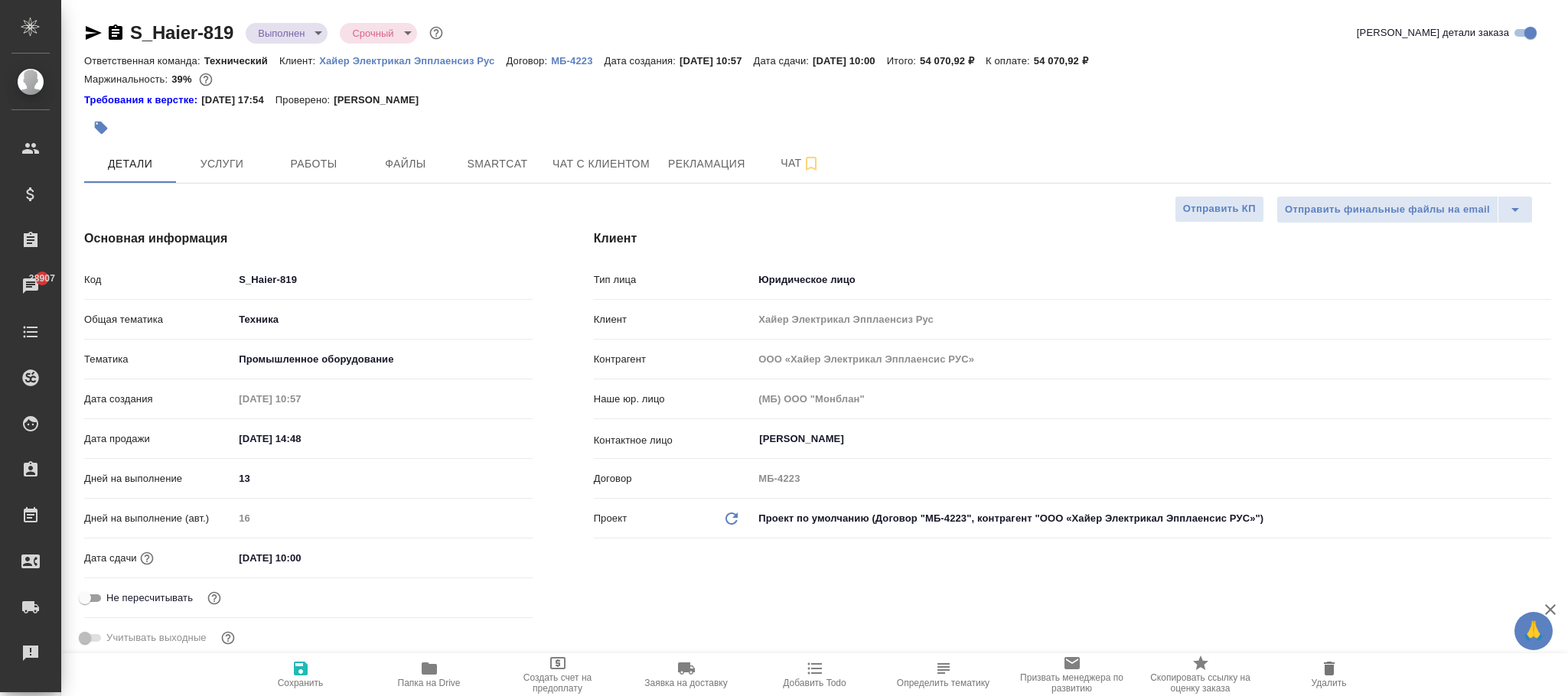
type textarea "x"
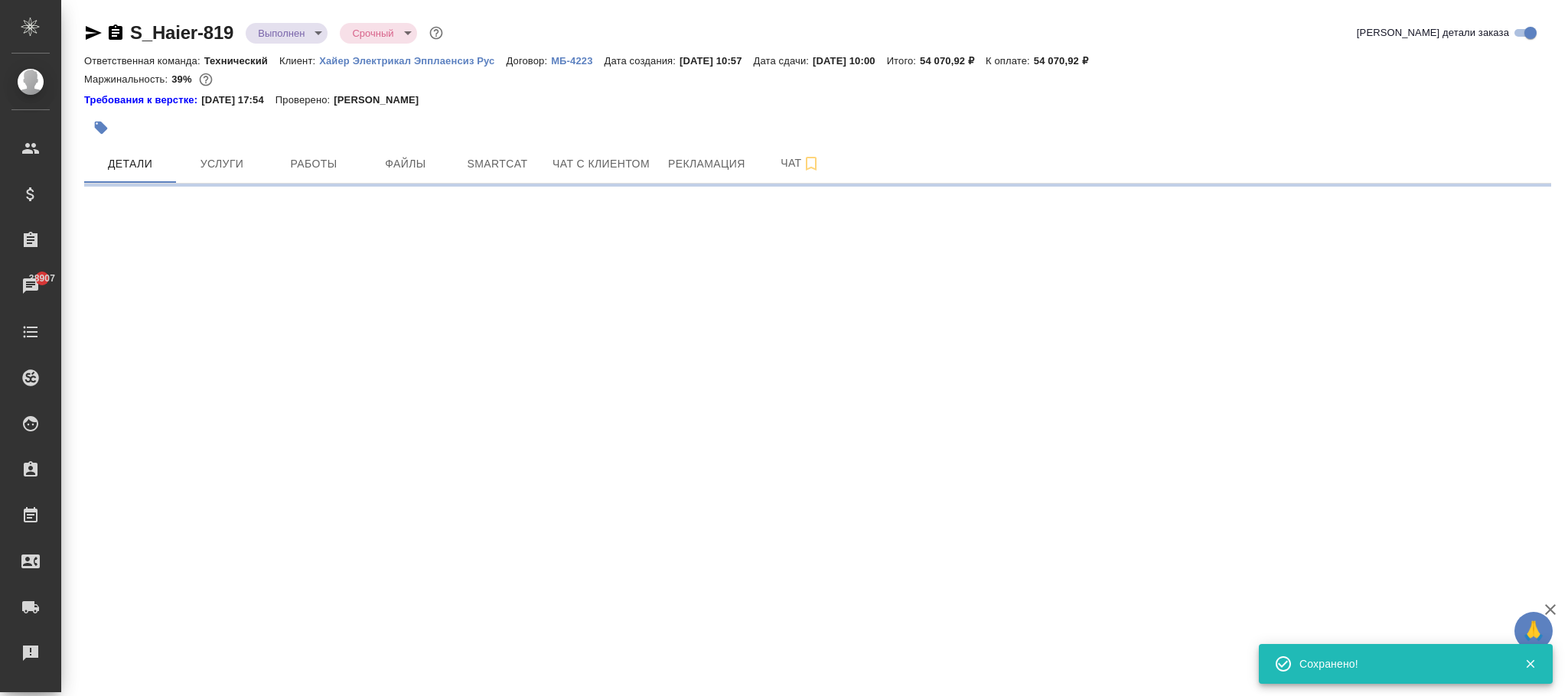
select select "RU"
